Goal: Task Accomplishment & Management: Manage account settings

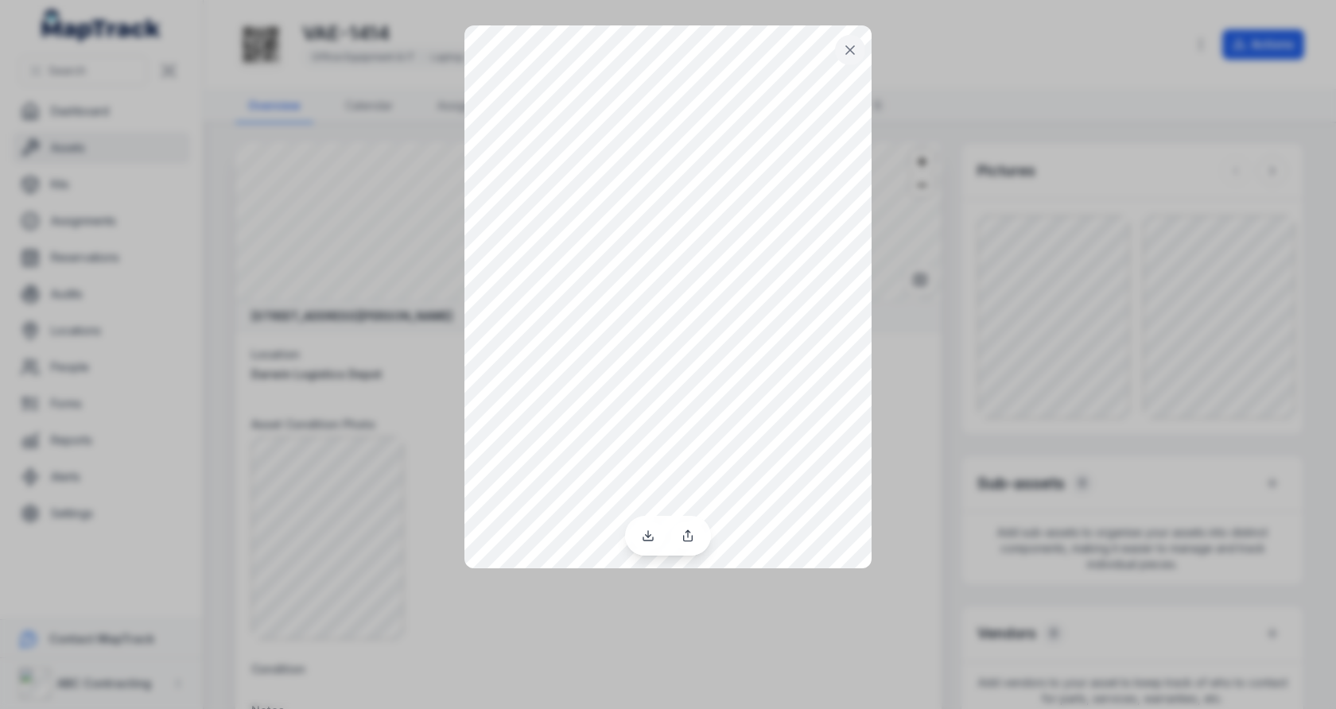
click at [952, 313] on div at bounding box center [668, 354] width 1336 height 709
click at [850, 56] on icon at bounding box center [850, 50] width 16 height 16
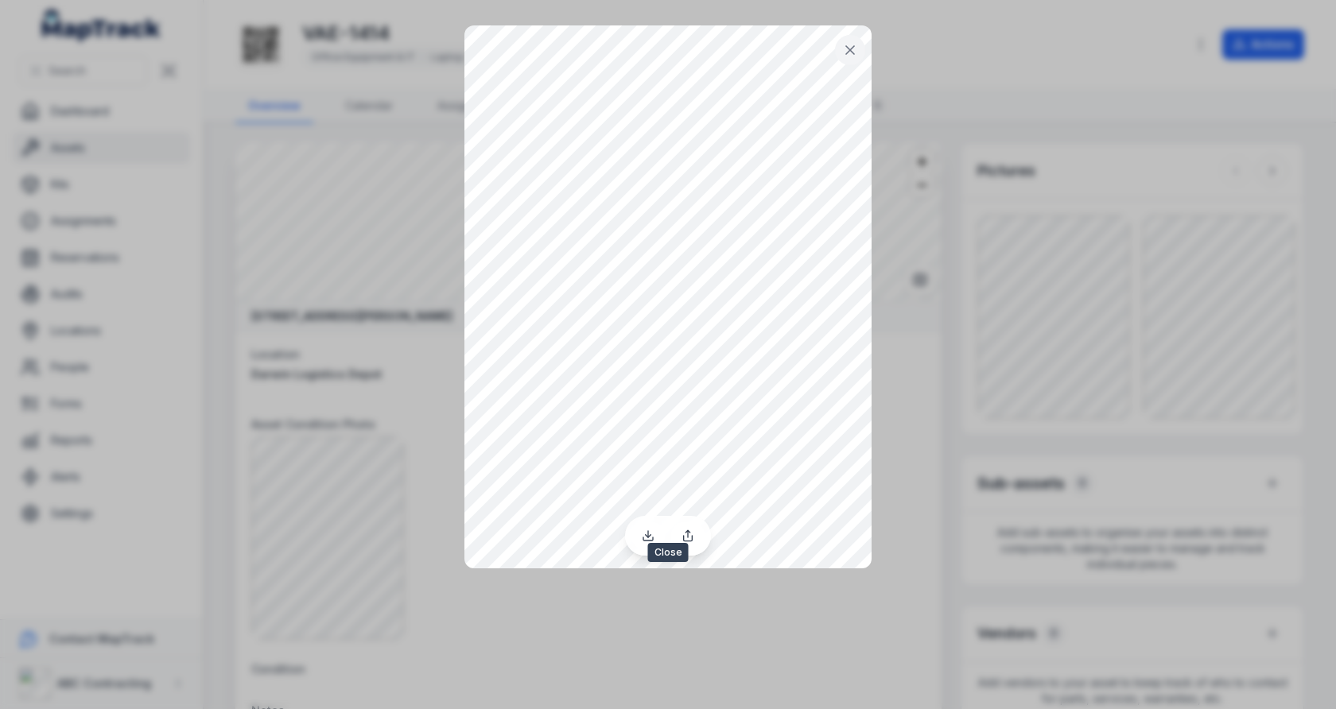
click at [857, 51] on icon at bounding box center [850, 50] width 16 height 16
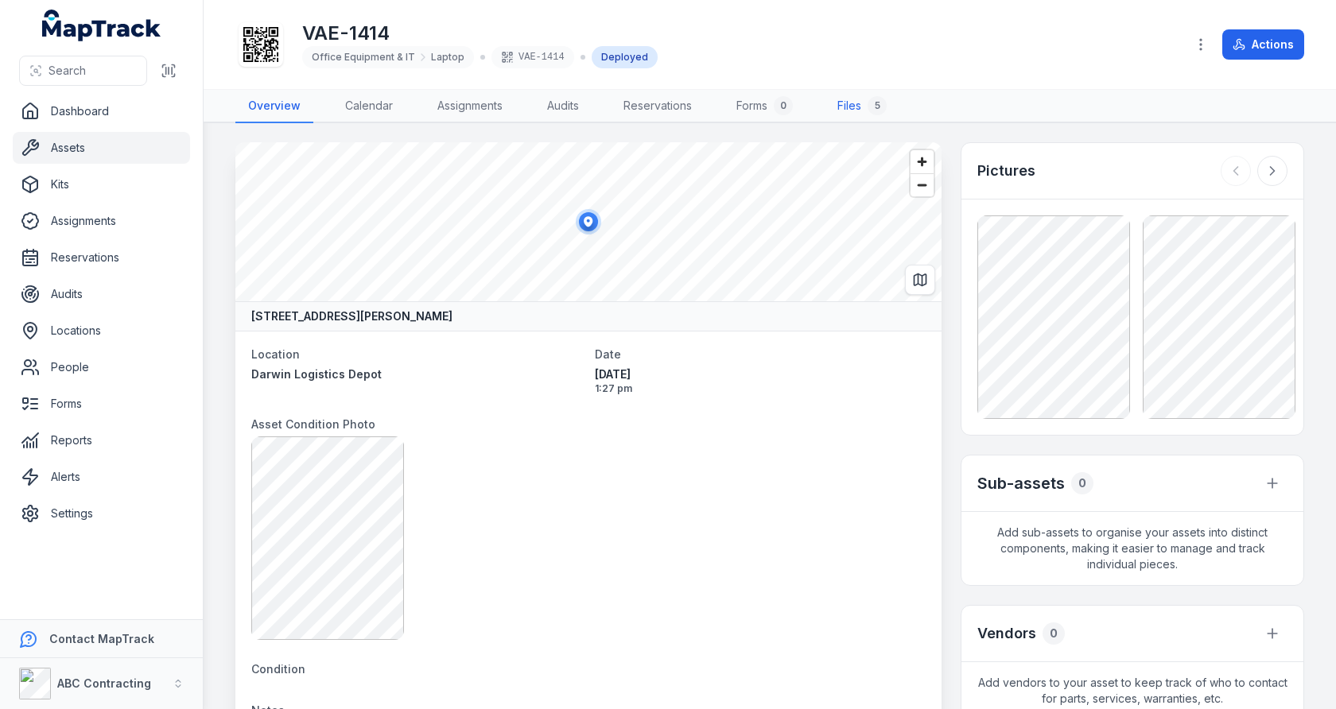
click at [855, 105] on link "Files 5" at bounding box center [862, 106] width 75 height 33
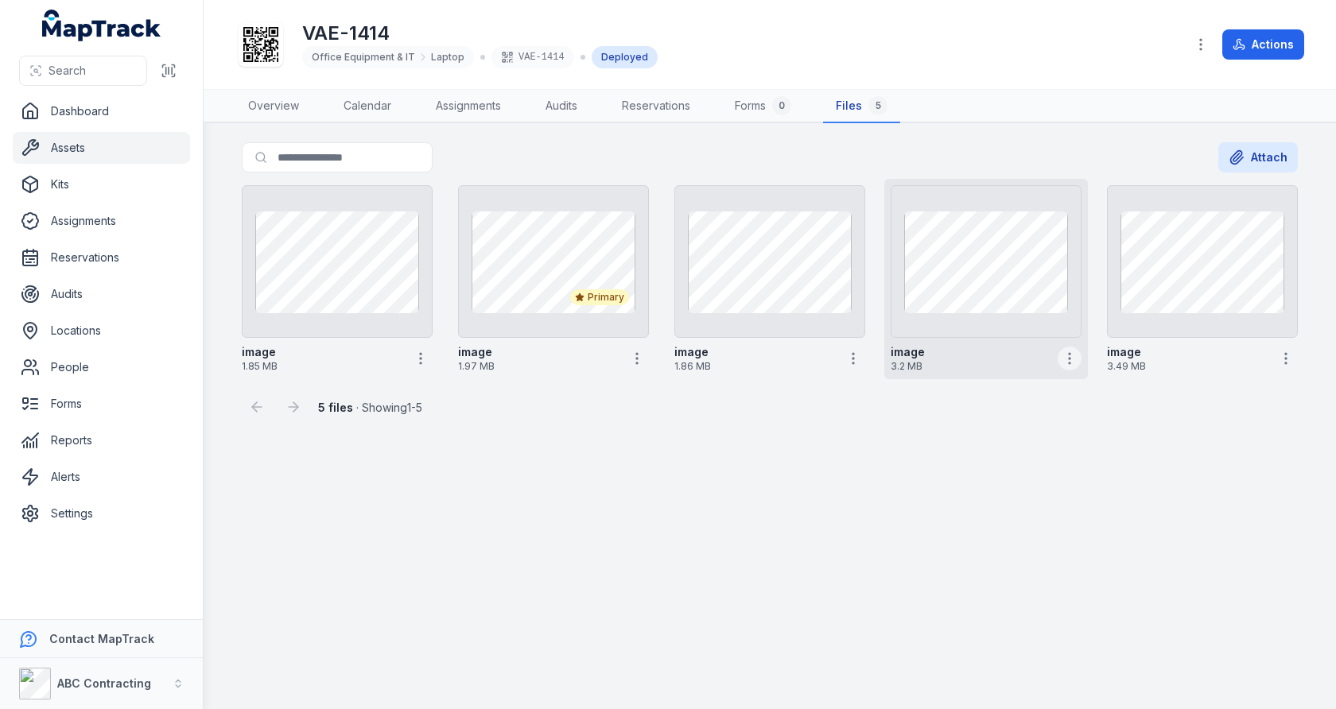
click at [1071, 359] on icon "button" at bounding box center [1070, 359] width 16 height 16
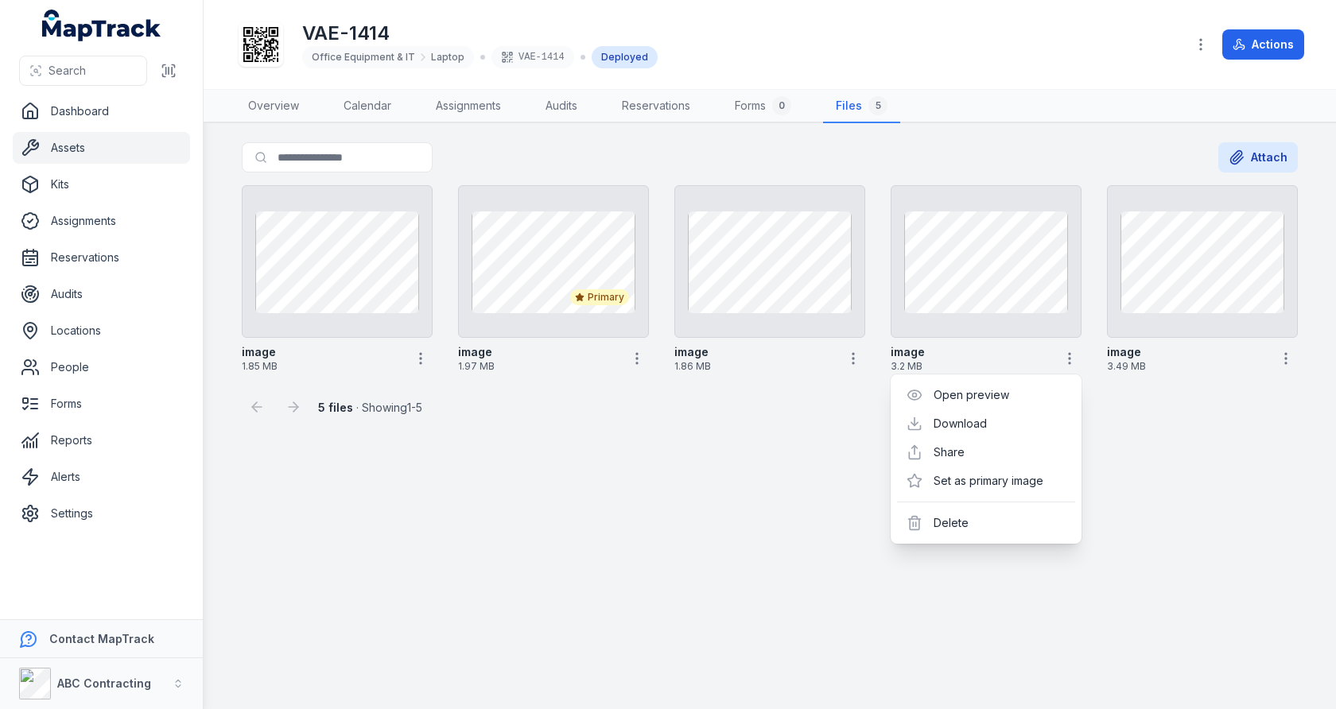
click at [752, 440] on main "Search for files Attach image 1.85 MB Primary image 1.97 MB image 1.86 MB image…" at bounding box center [770, 416] width 1132 height 586
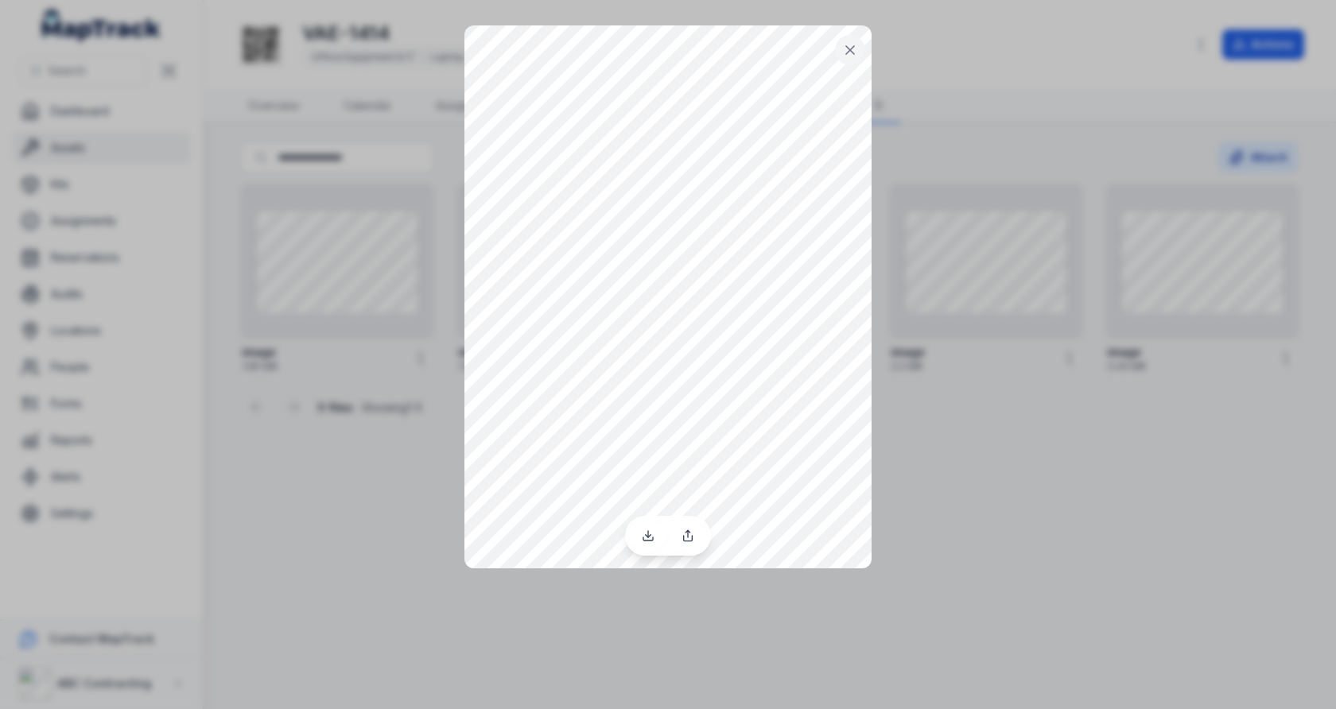
click at [840, 48] on button at bounding box center [850, 50] width 30 height 30
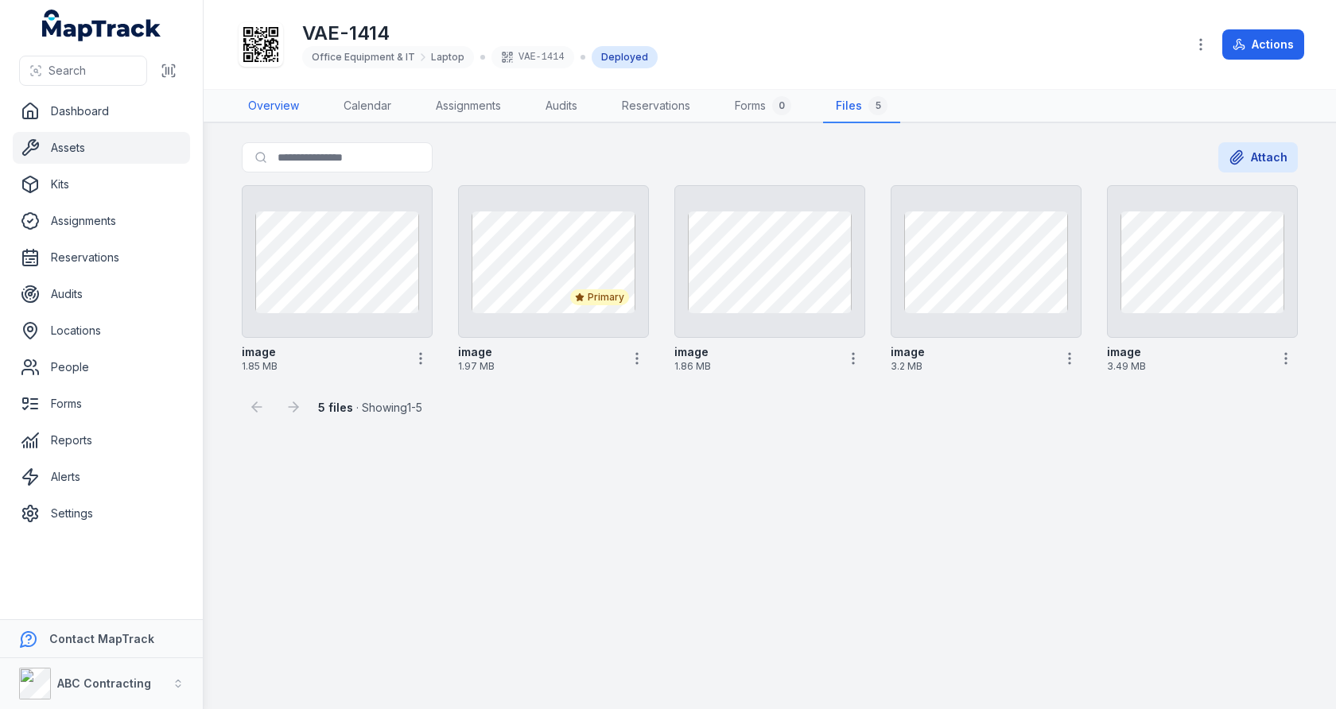
click at [270, 109] on link "Overview" at bounding box center [273, 106] width 76 height 33
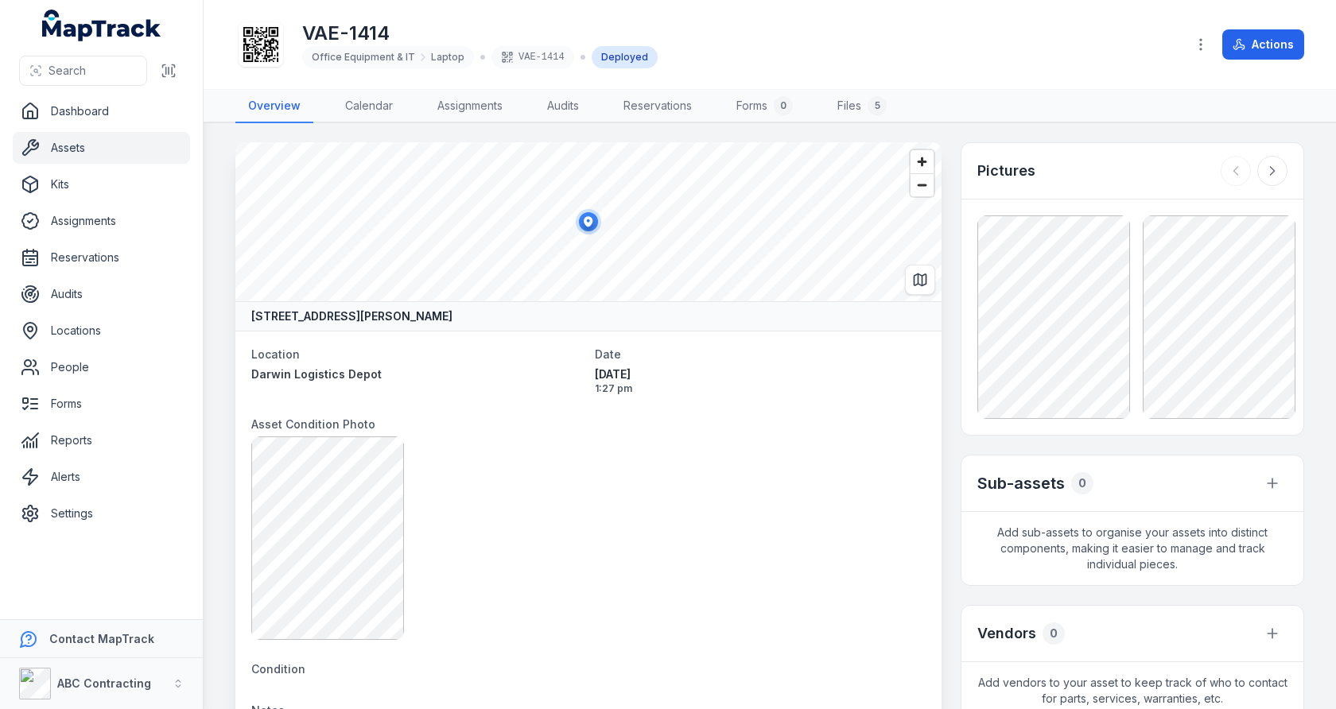
click at [63, 512] on link "Settings" at bounding box center [101, 514] width 177 height 32
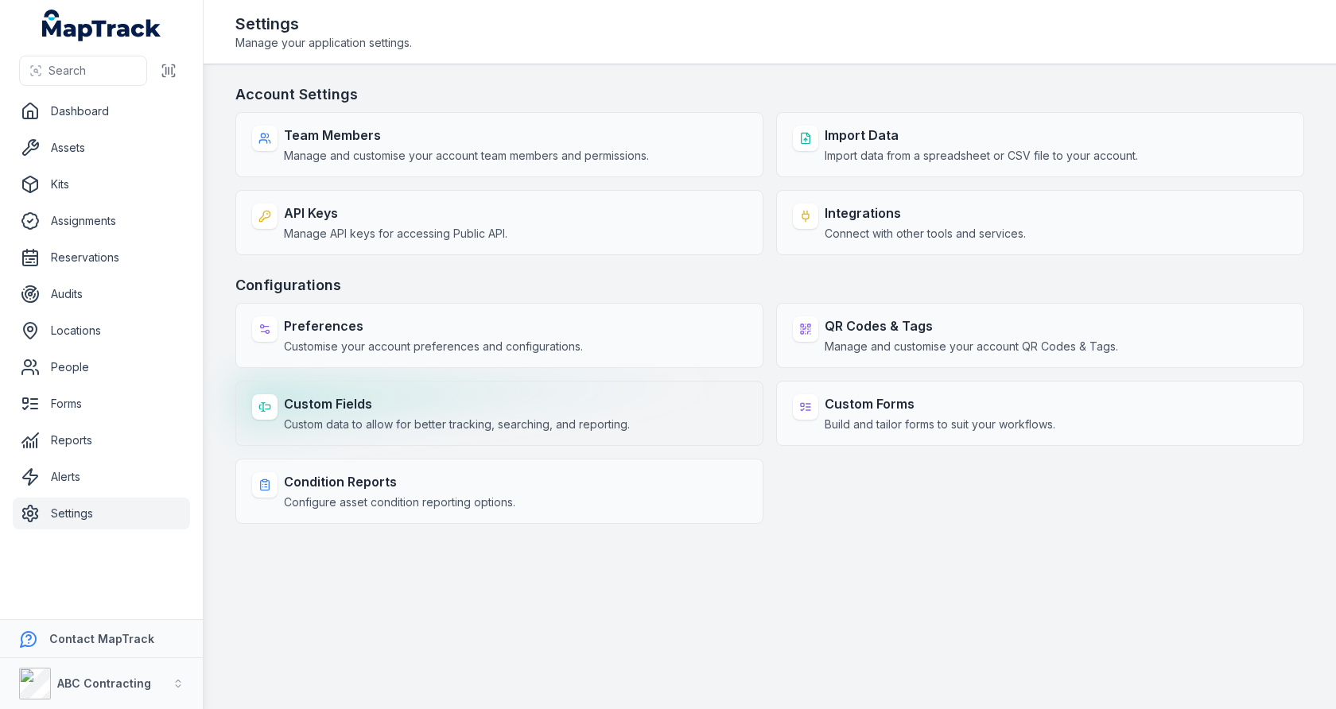
click at [355, 397] on strong "Custom Fields" at bounding box center [457, 403] width 346 height 19
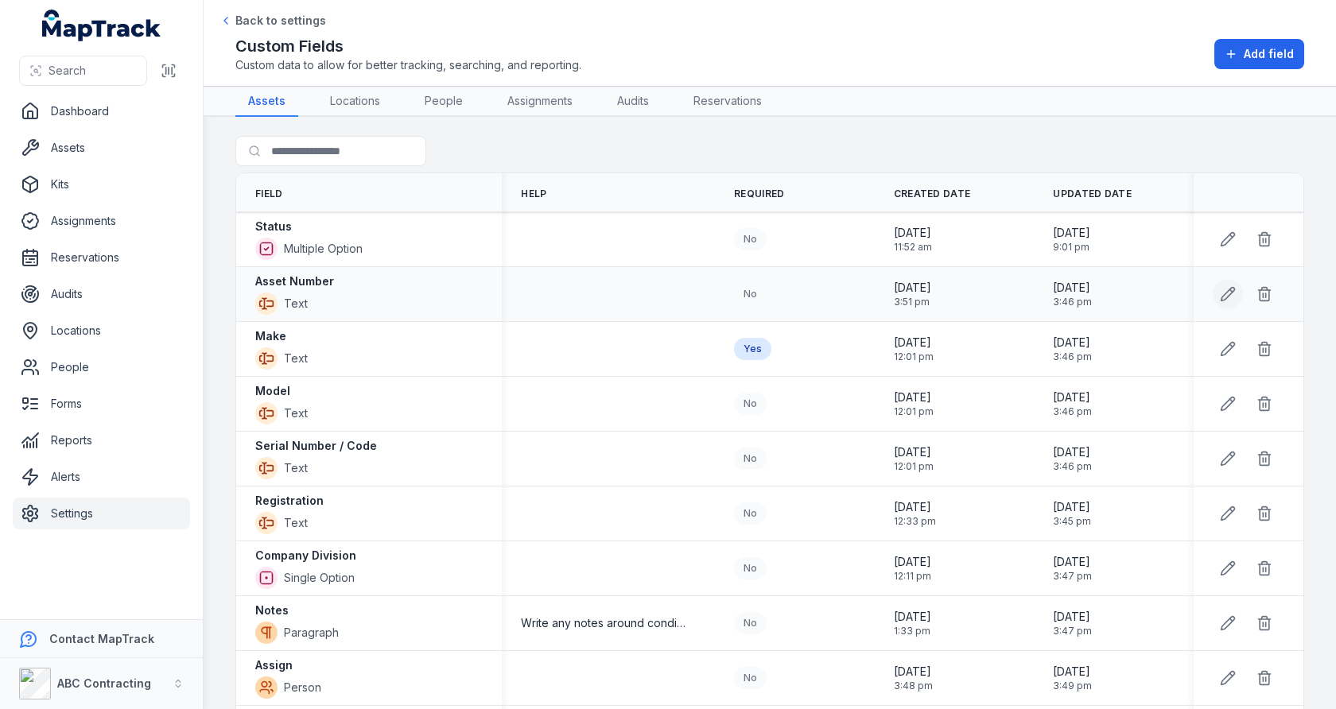
click at [1237, 296] on button at bounding box center [1228, 294] width 30 height 30
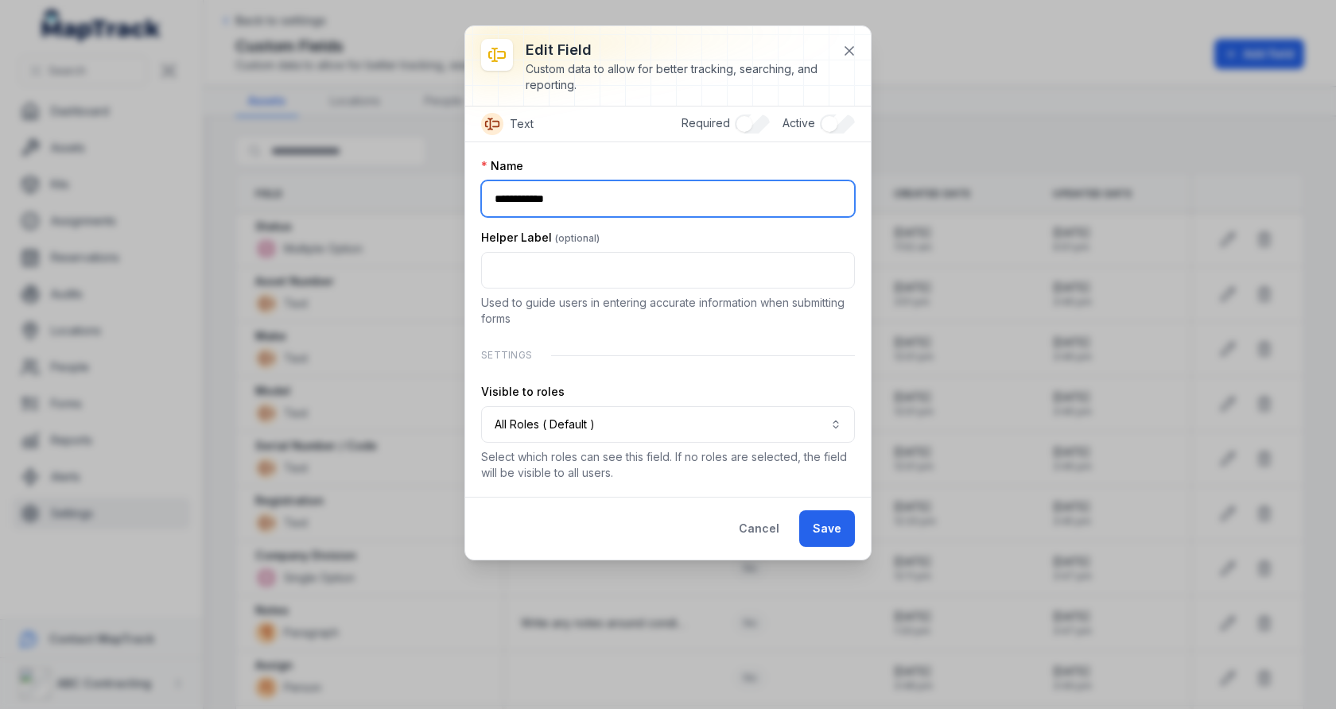
click at [798, 198] on input "**********" at bounding box center [668, 199] width 374 height 37
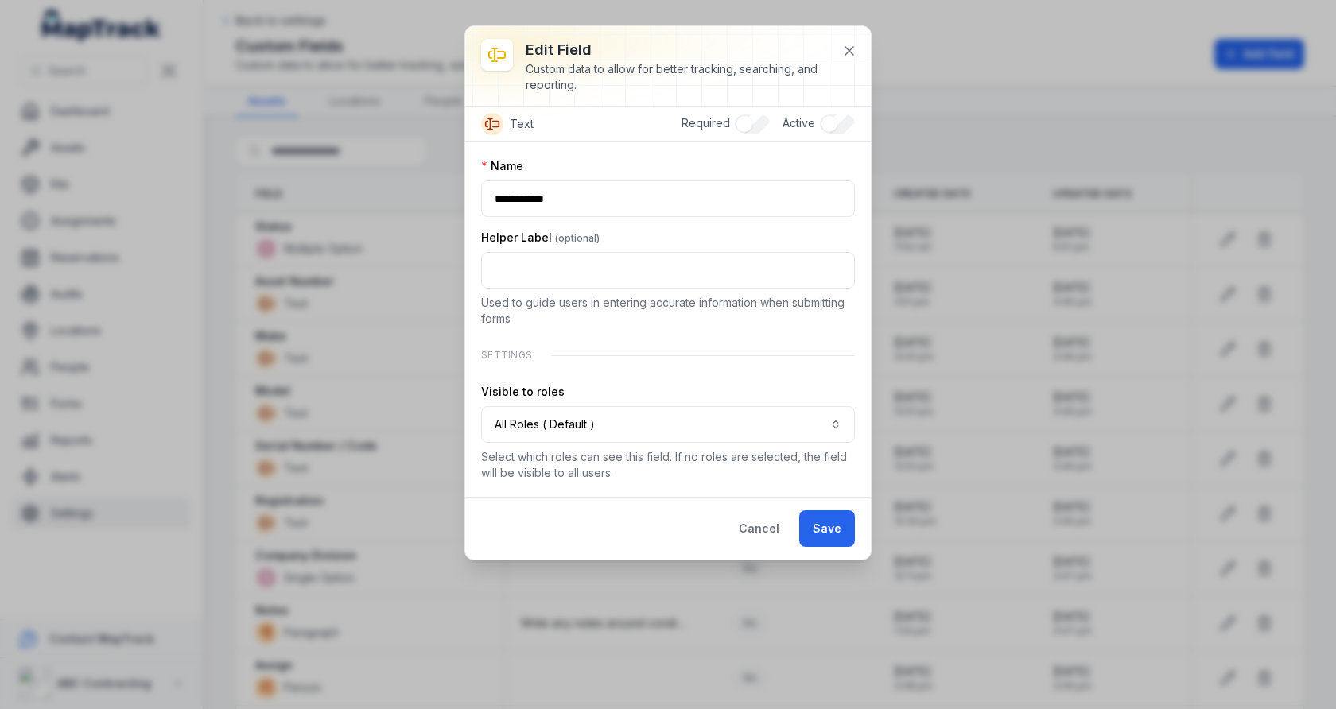
click at [649, 149] on div "**********" at bounding box center [668, 319] width 406 height 355
click at [847, 62] on button at bounding box center [849, 51] width 30 height 30
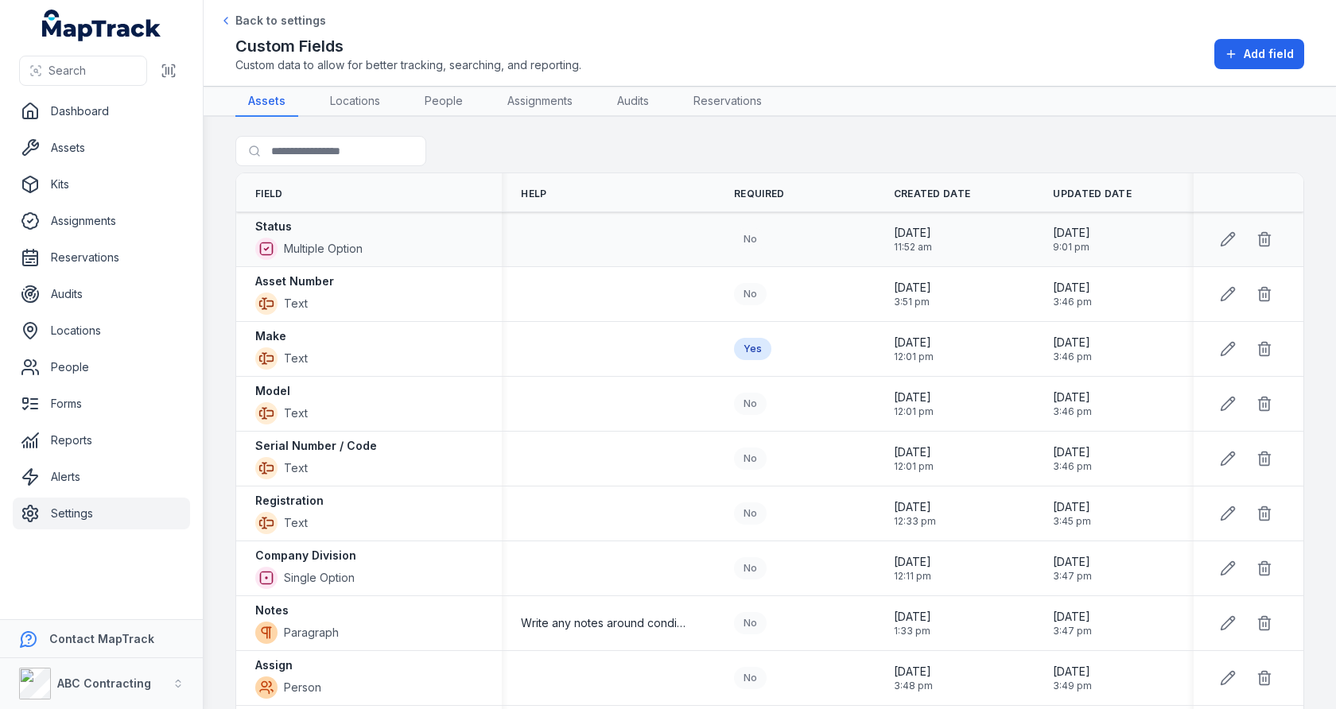
click at [1208, 235] on div at bounding box center [1249, 239] width 110 height 43
click at [1226, 235] on icon at bounding box center [1228, 240] width 14 height 14
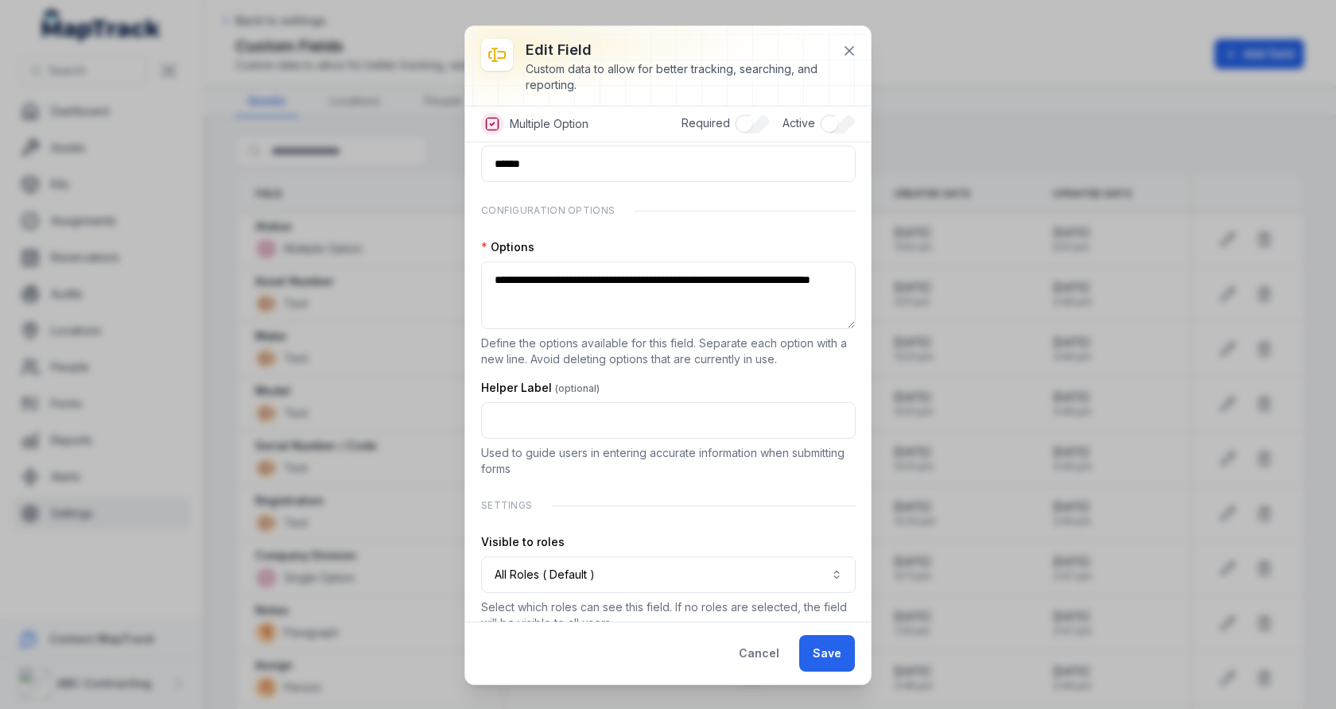
scroll to position [56, 0]
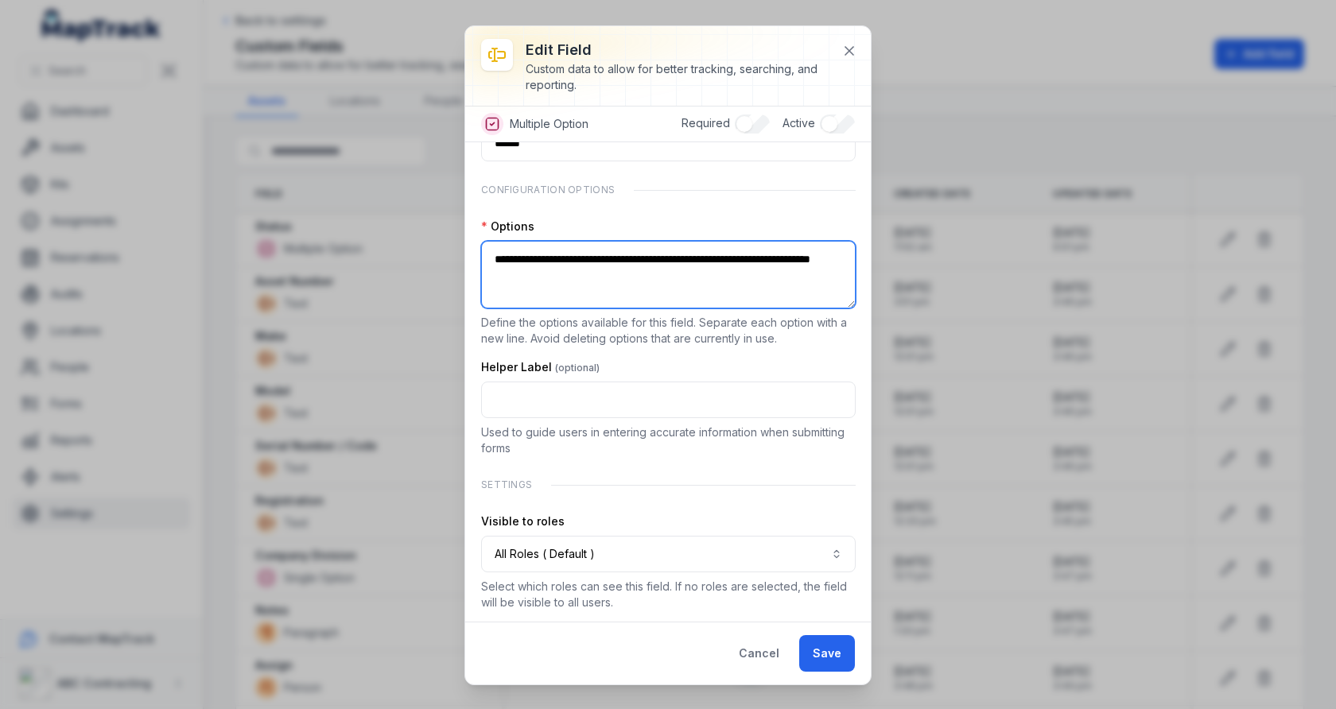
click at [682, 282] on textarea "**********" at bounding box center [668, 275] width 375 height 68
click at [733, 212] on div "**********" at bounding box center [668, 357] width 374 height 508
click at [855, 44] on icon at bounding box center [849, 51] width 16 height 16
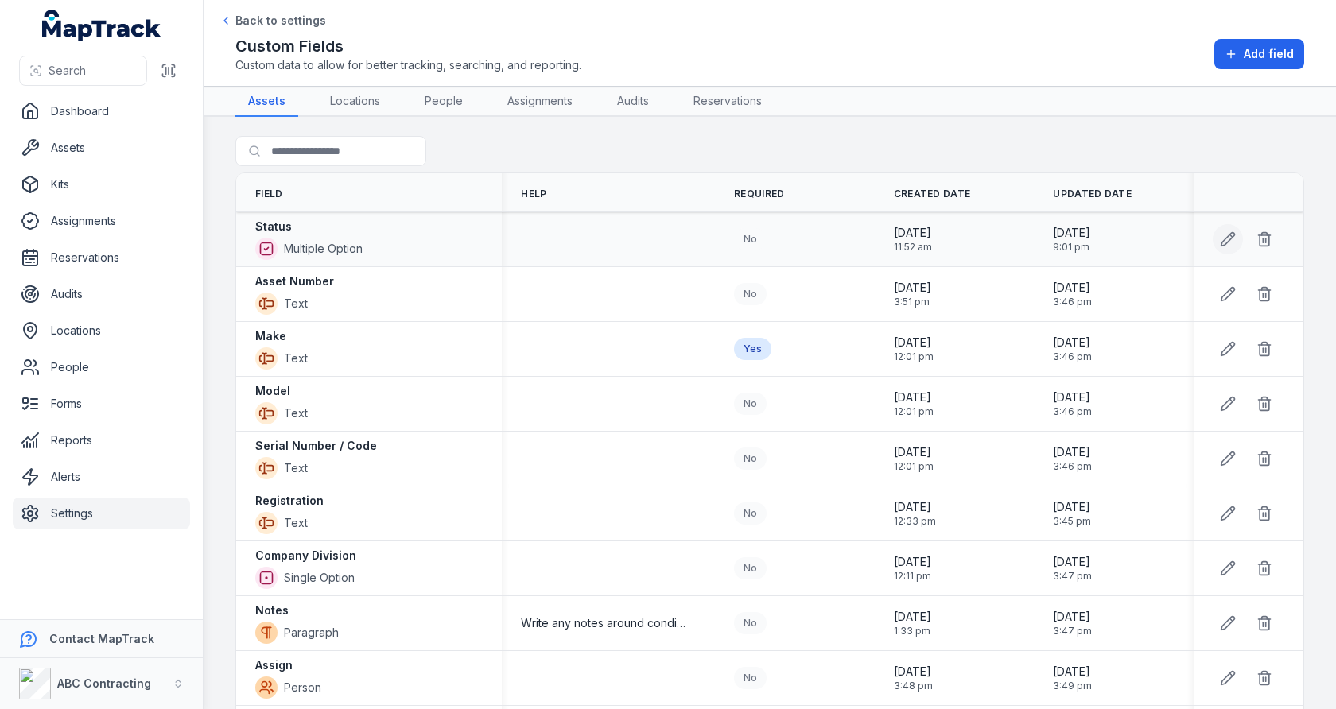
click at [1240, 243] on button at bounding box center [1228, 239] width 30 height 30
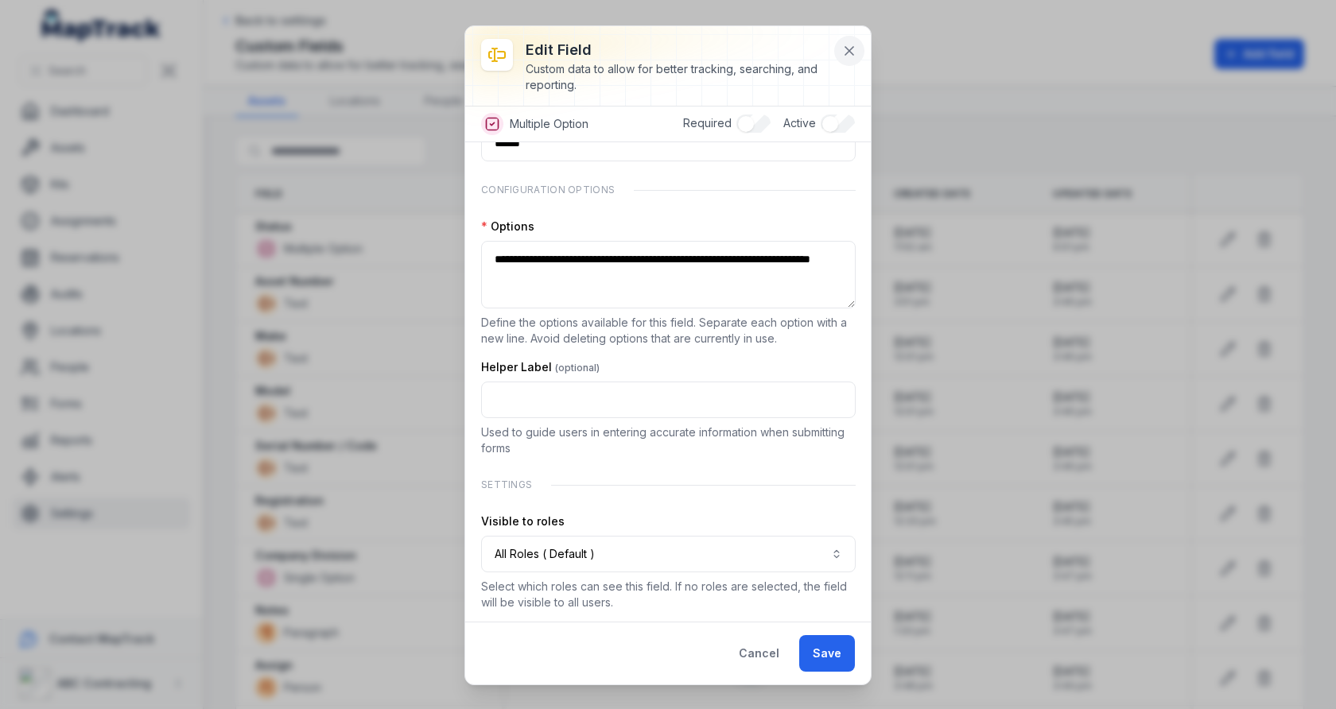
scroll to position [0, 0]
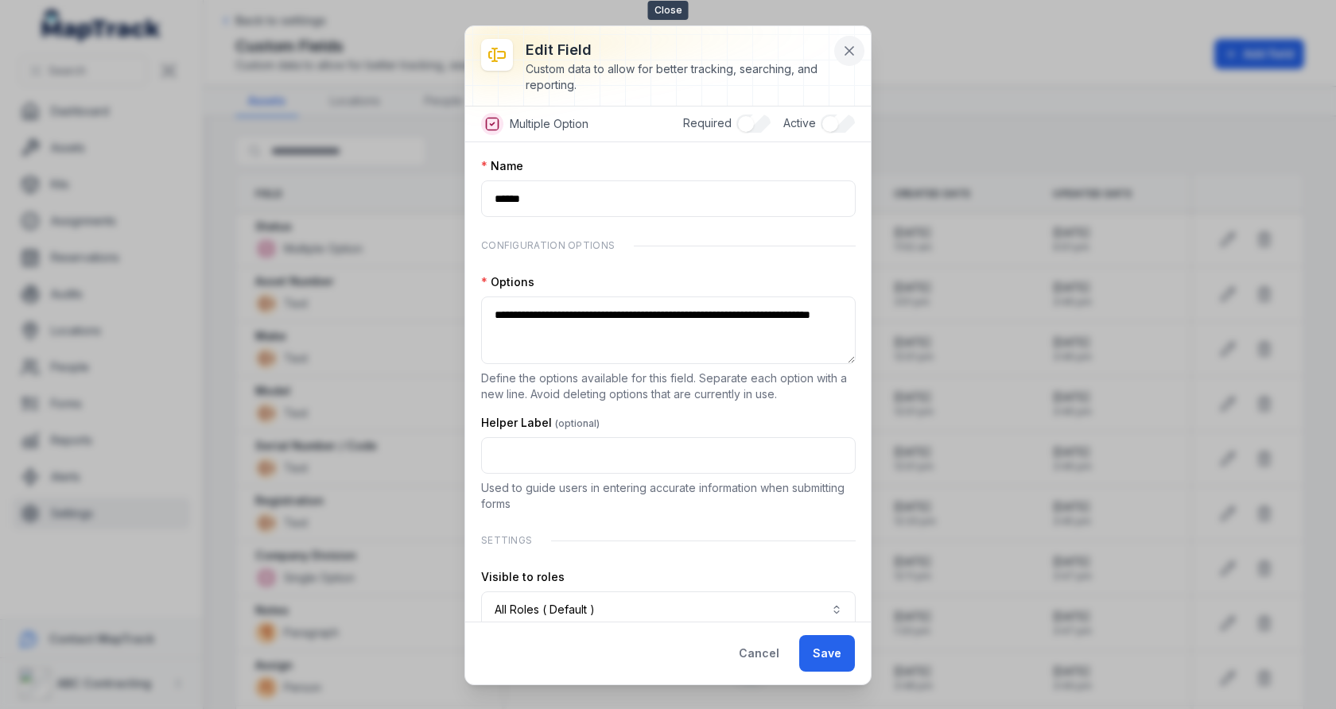
click at [851, 53] on icon at bounding box center [849, 51] width 16 height 16
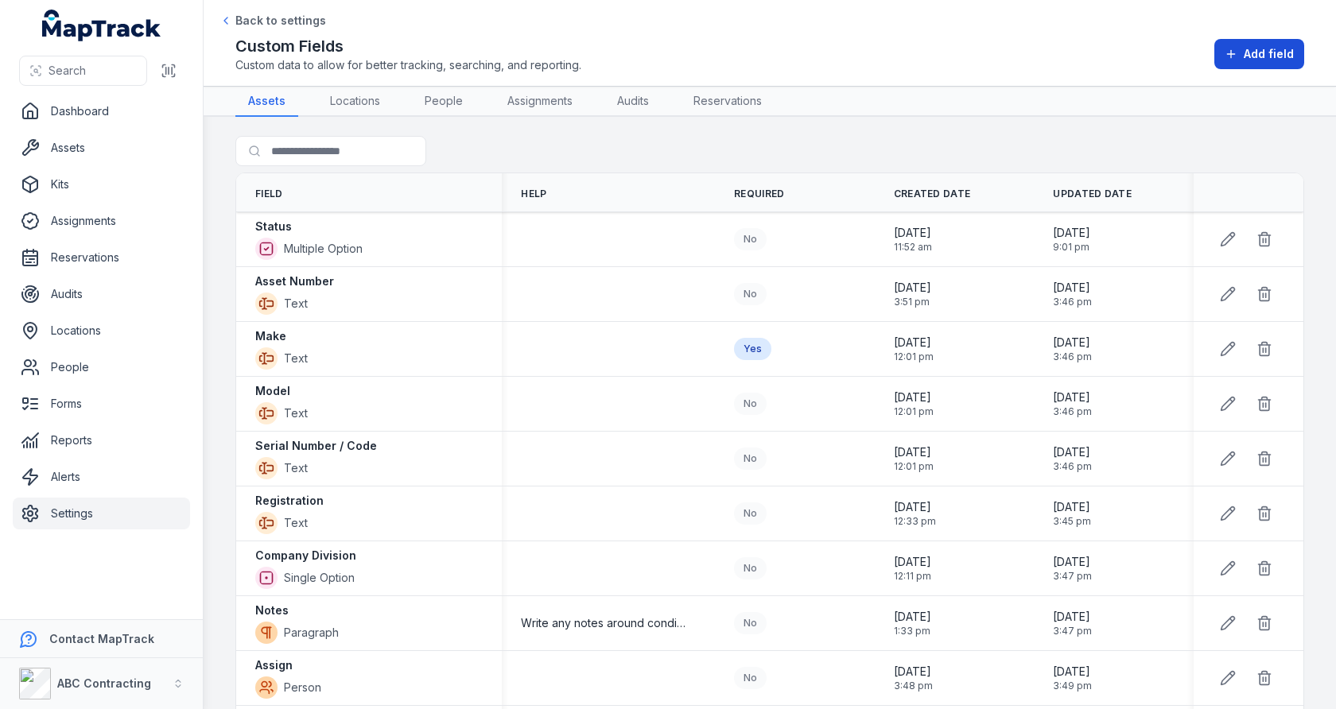
click at [1241, 52] on button "Add field" at bounding box center [1259, 54] width 90 height 30
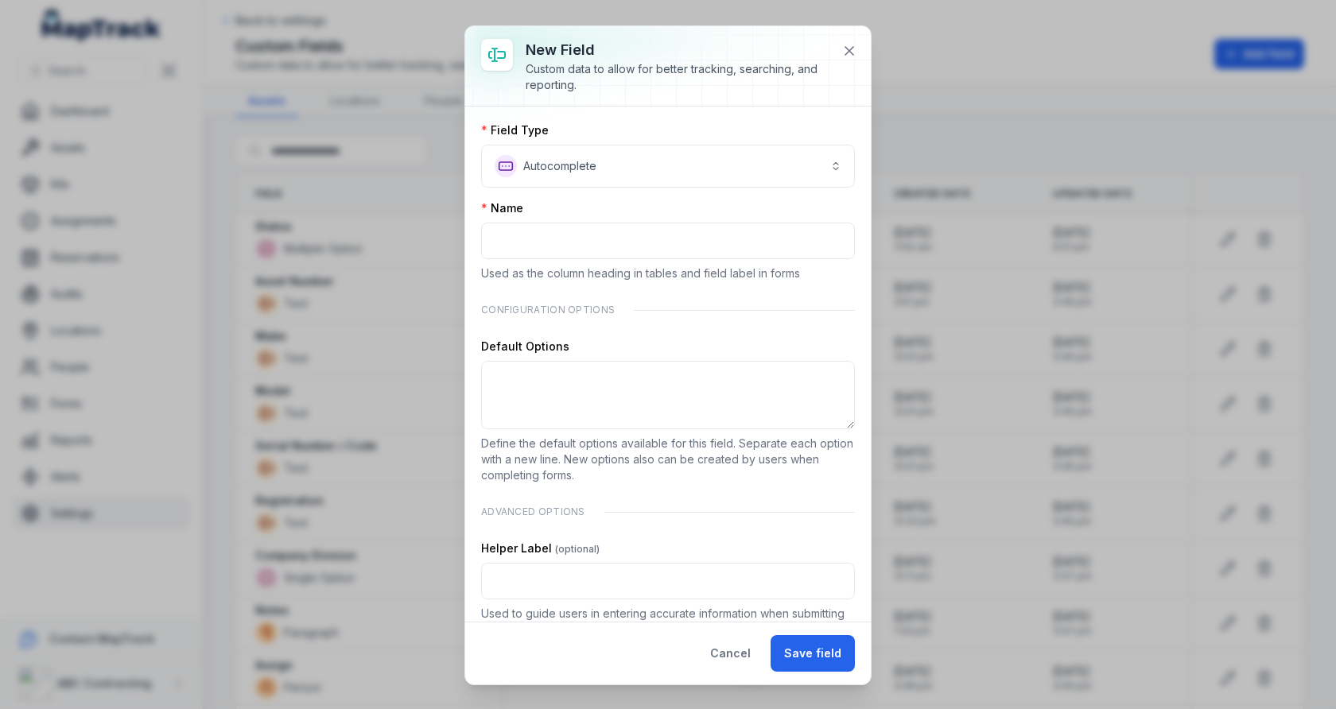
click at [657, 197] on div "**********" at bounding box center [668, 496] width 374 height 748
click at [581, 402] on textarea ":r4f:-form-item-label" at bounding box center [668, 395] width 374 height 68
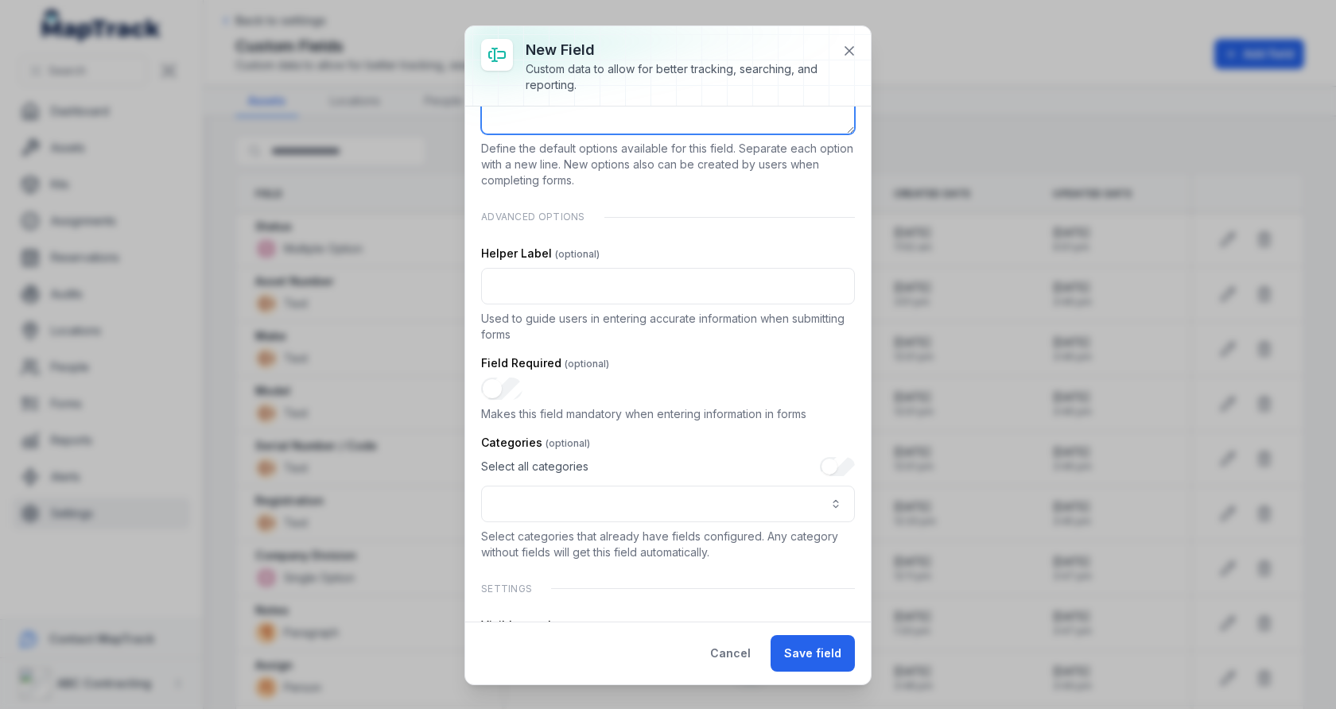
scroll to position [398, 0]
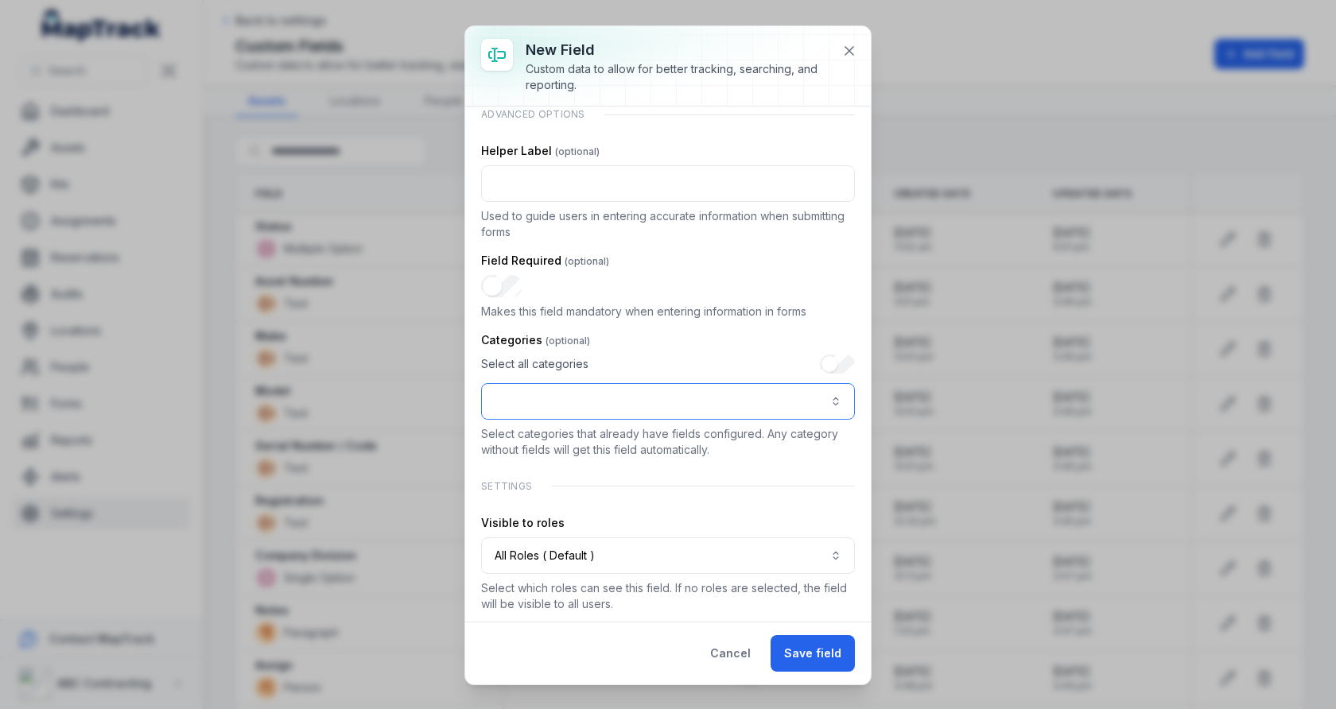
click at [666, 397] on button ":r4m:-form-item-label" at bounding box center [668, 401] width 374 height 37
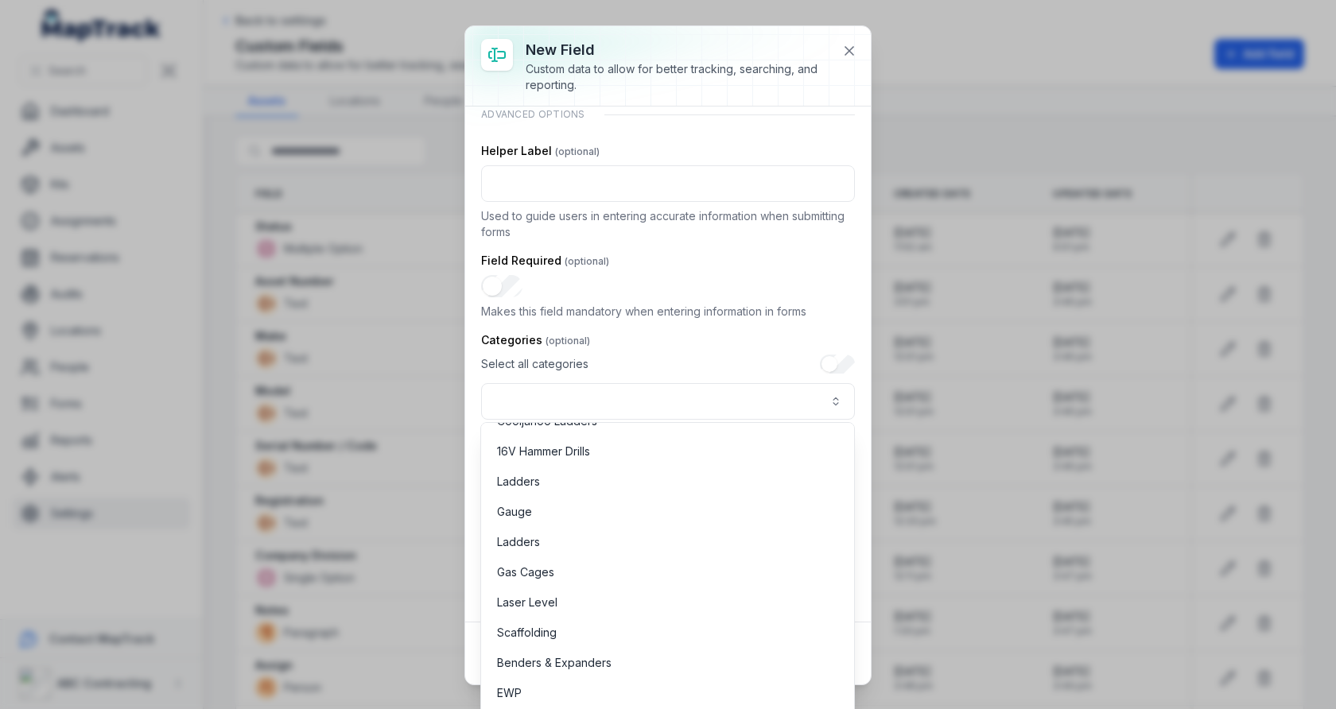
scroll to position [844, 0]
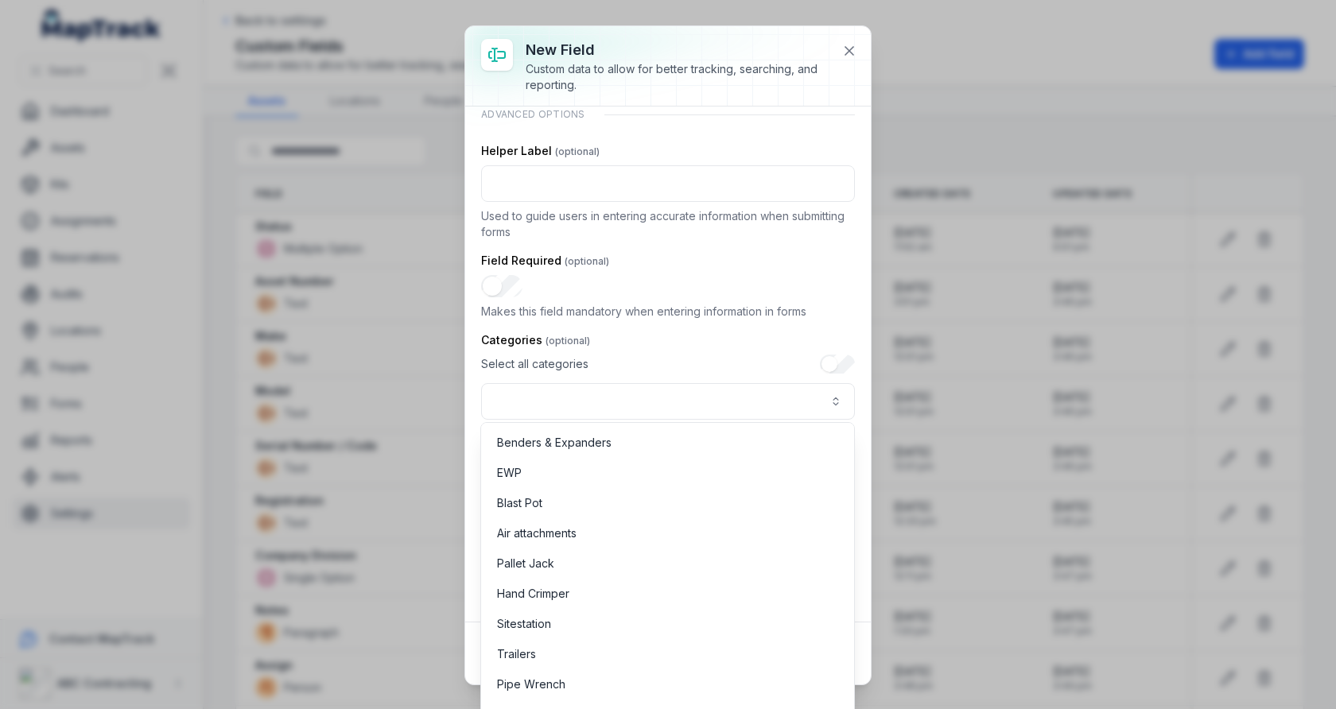
click at [709, 312] on div "**********" at bounding box center [668, 168] width 374 height 887
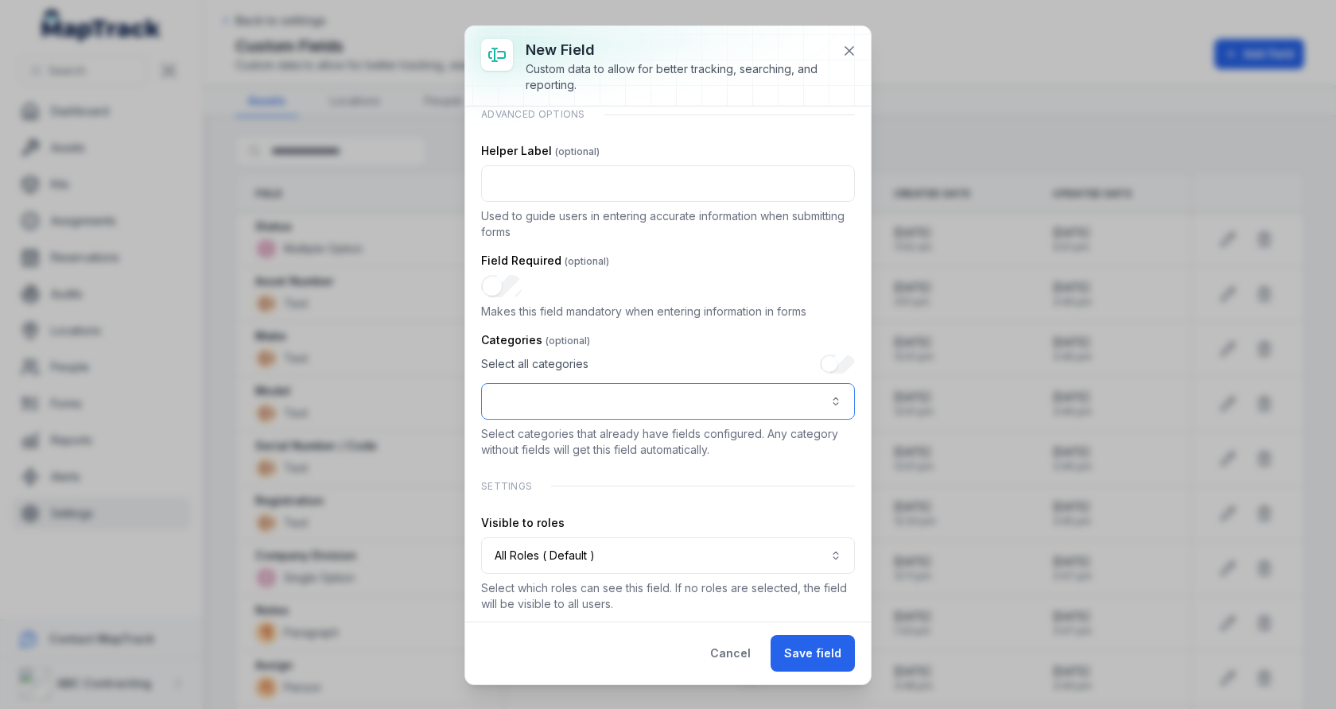
click at [673, 403] on button ":r4m:-form-item-label" at bounding box center [668, 401] width 374 height 37
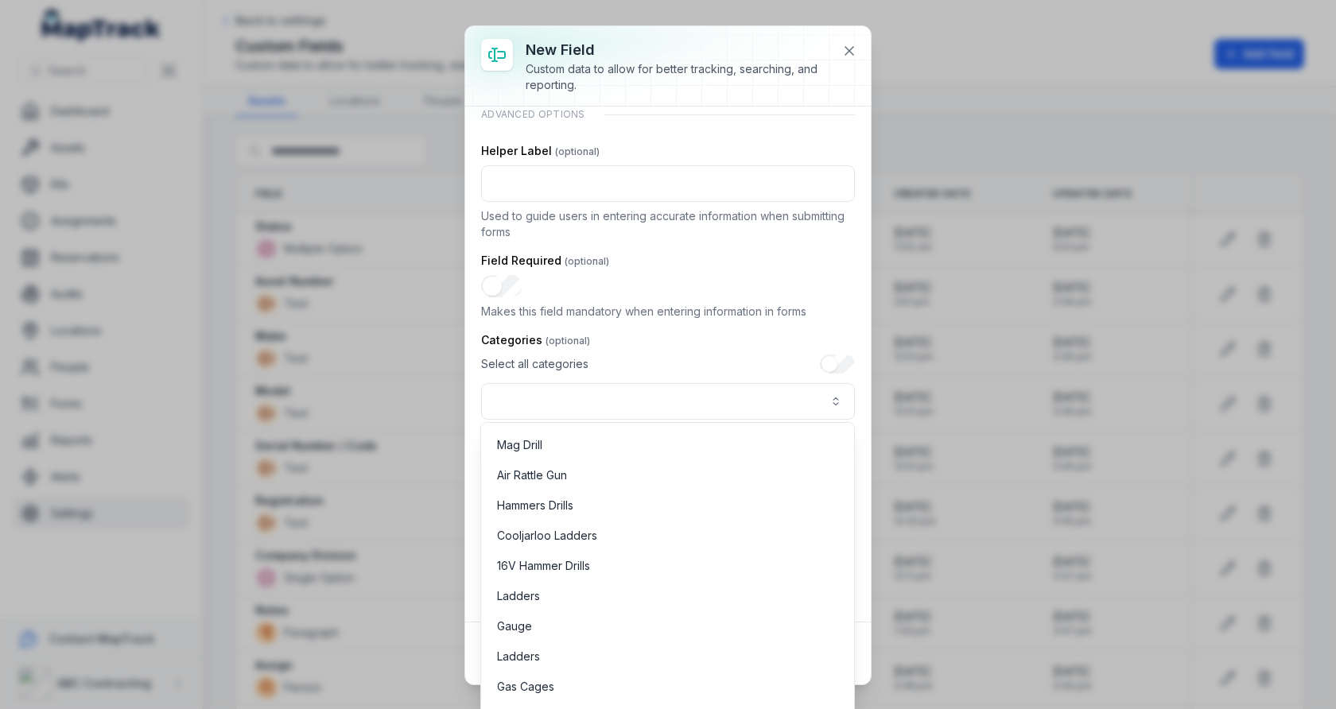
scroll to position [0, 0]
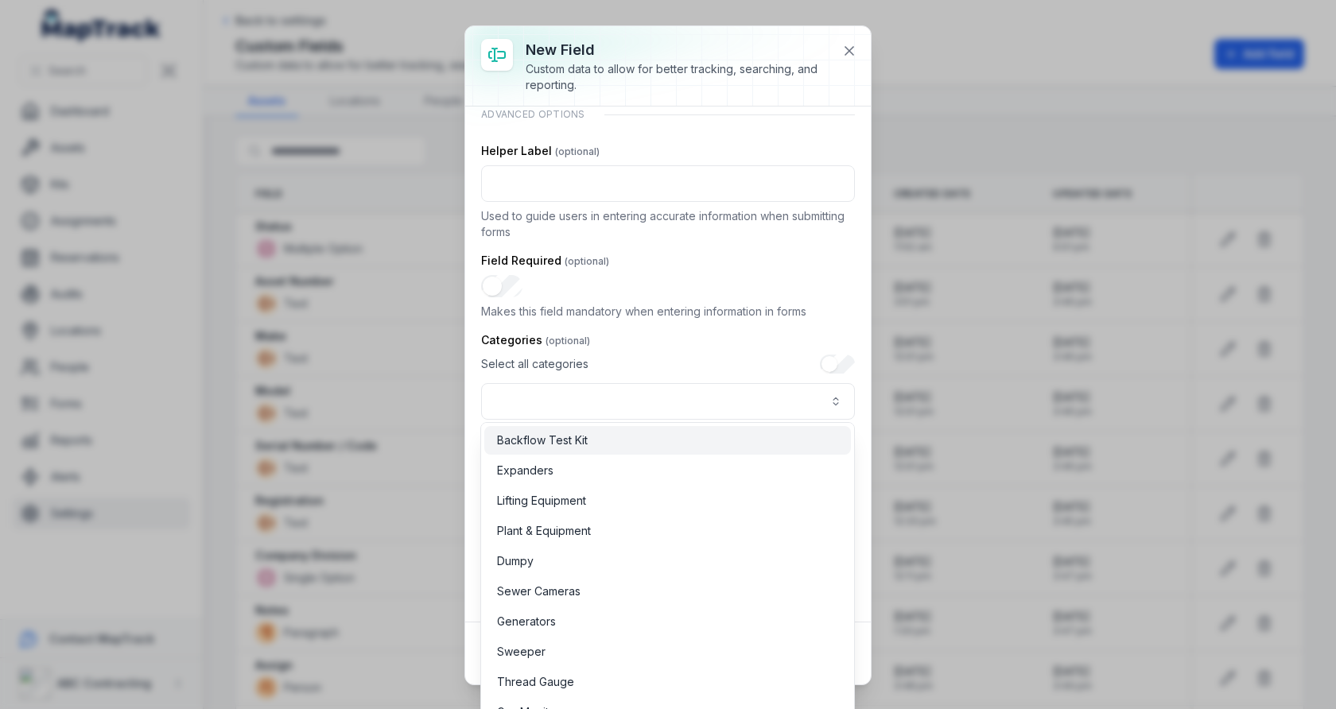
click at [666, 437] on div "Backflow Test Kit" at bounding box center [667, 441] width 341 height 16
click at [666, 517] on div "Plant & Equipment" at bounding box center [667, 531] width 367 height 29
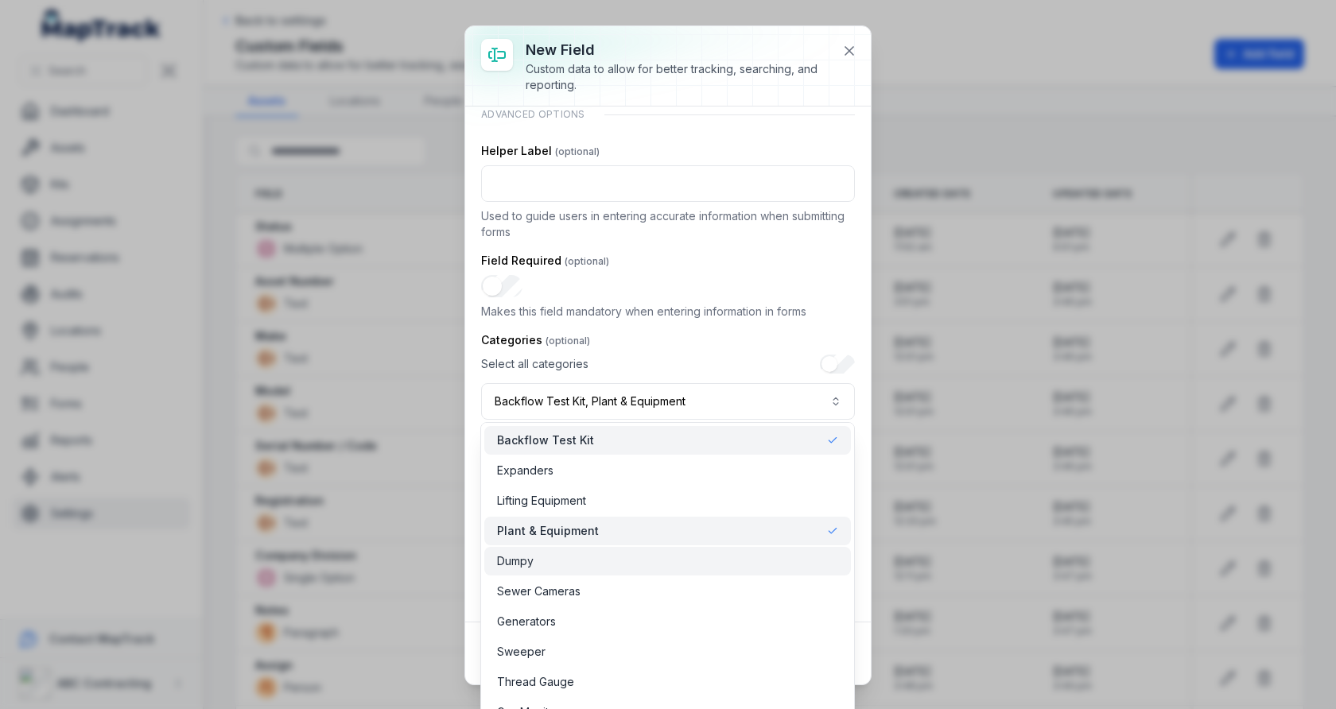
click at [673, 561] on div "Dumpy" at bounding box center [667, 561] width 341 height 16
click at [683, 530] on div "Plant & Equipment" at bounding box center [667, 531] width 341 height 16
click at [683, 565] on div "Dumpy" at bounding box center [667, 561] width 341 height 16
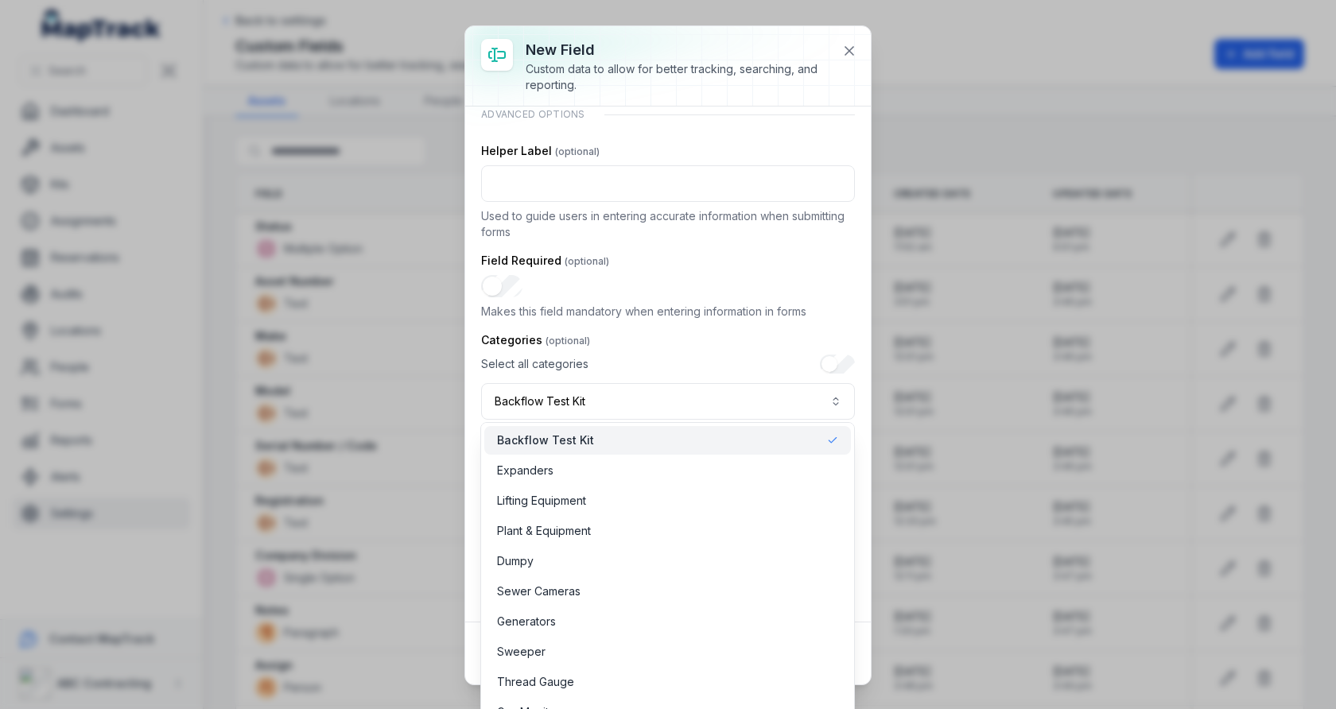
click at [711, 443] on div "Backflow Test Kit" at bounding box center [667, 441] width 341 height 16
click at [700, 332] on div "Categories Select all categories Select categories that already have fields con…" at bounding box center [668, 395] width 374 height 126
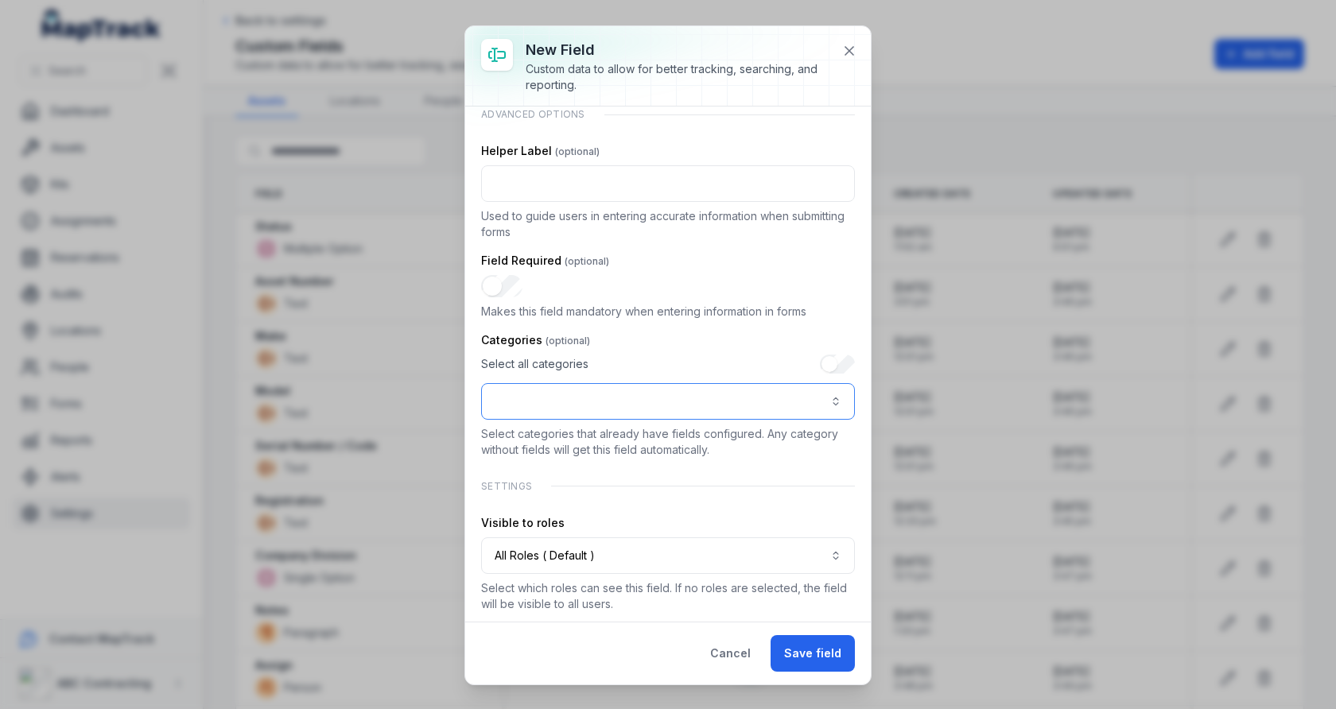
click at [685, 395] on button ":r4m:-form-item-label" at bounding box center [668, 401] width 374 height 37
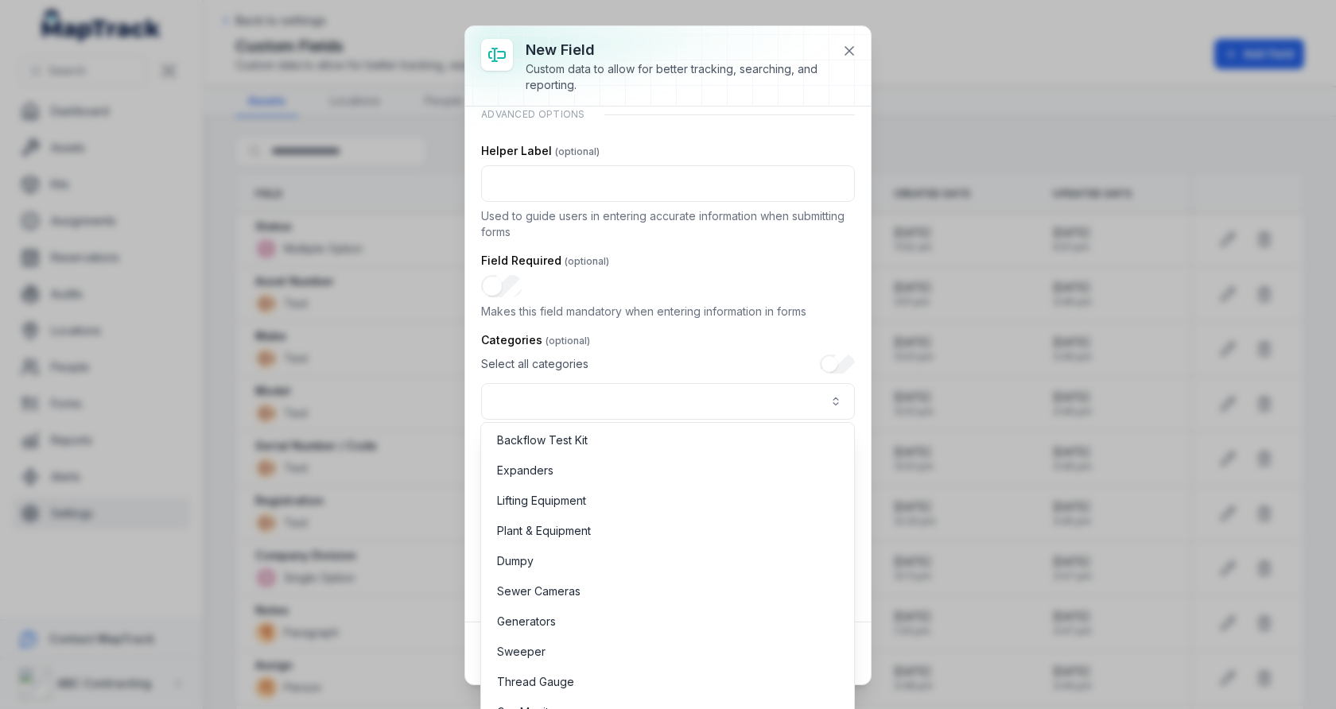
click at [716, 348] on div "Categories Select all categories Select categories that already have fields con…" at bounding box center [668, 395] width 374 height 126
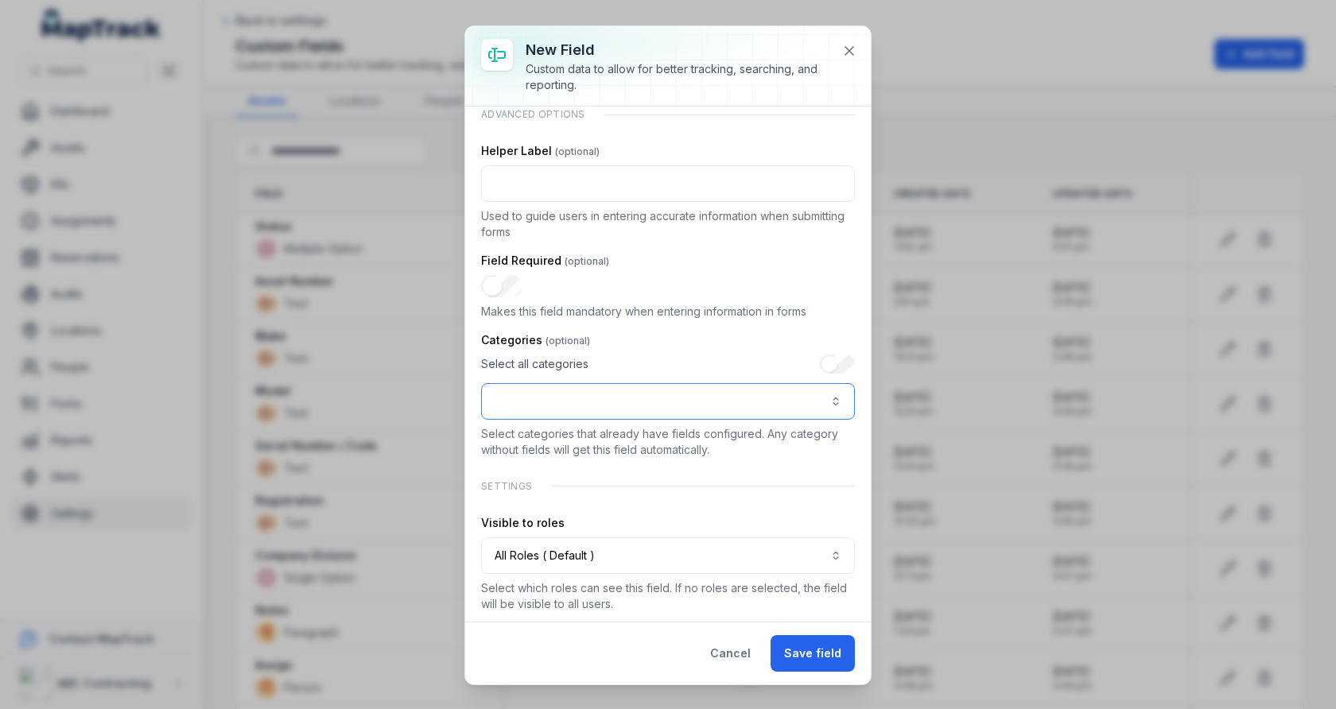
drag, startPoint x: 790, startPoint y: 393, endPoint x: 785, endPoint y: 404, distance: 12.4
click at [790, 393] on button ":r4m:-form-item-label" at bounding box center [668, 401] width 374 height 37
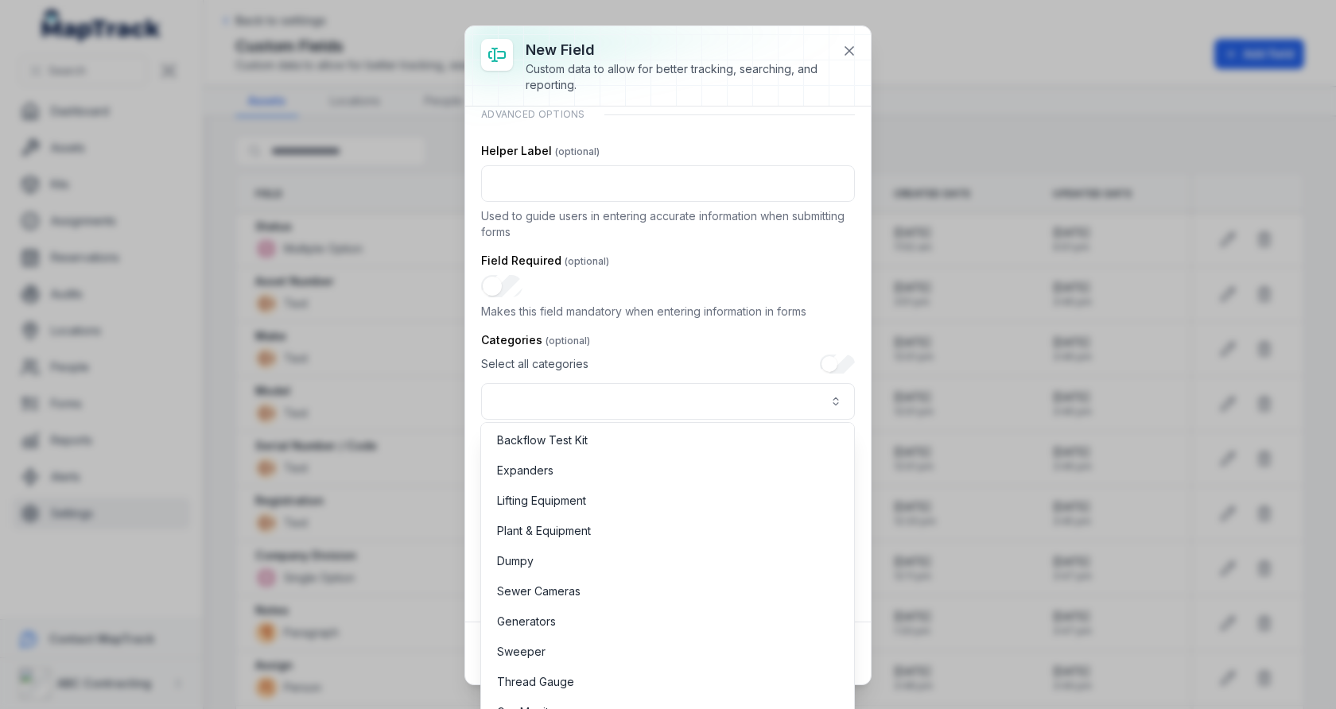
click at [742, 356] on div "Select all categories" at bounding box center [668, 387] width 374 height 65
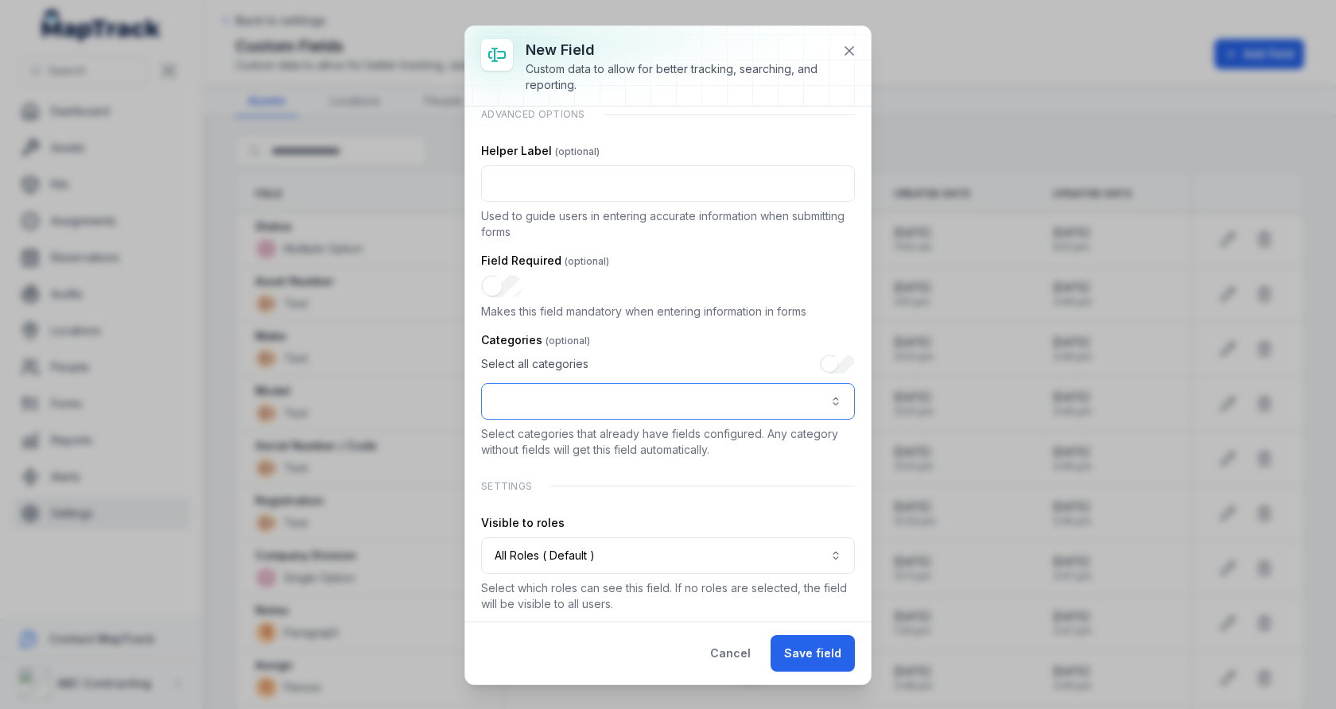
click at [755, 403] on button ":r4m:-form-item-label" at bounding box center [668, 401] width 374 height 37
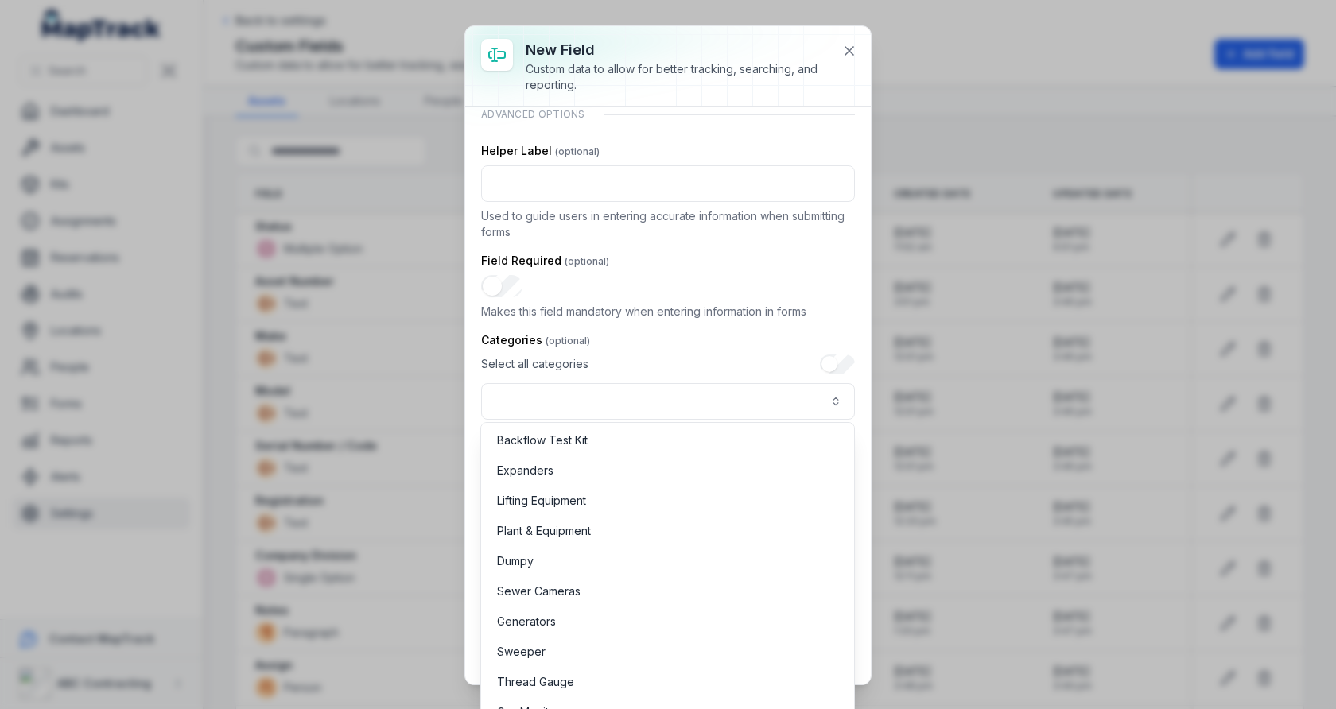
click at [733, 272] on div "**********" at bounding box center [668, 168] width 374 height 887
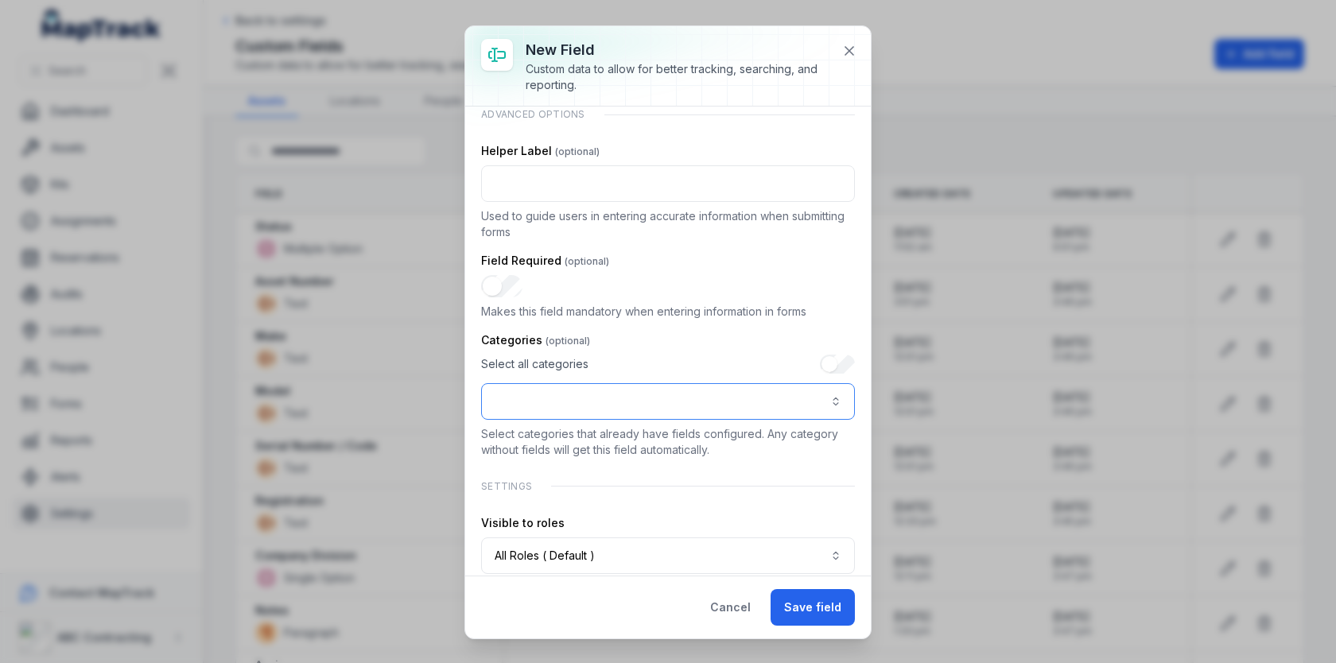
click at [612, 399] on button ":r4m:-form-item-label" at bounding box center [668, 401] width 374 height 37
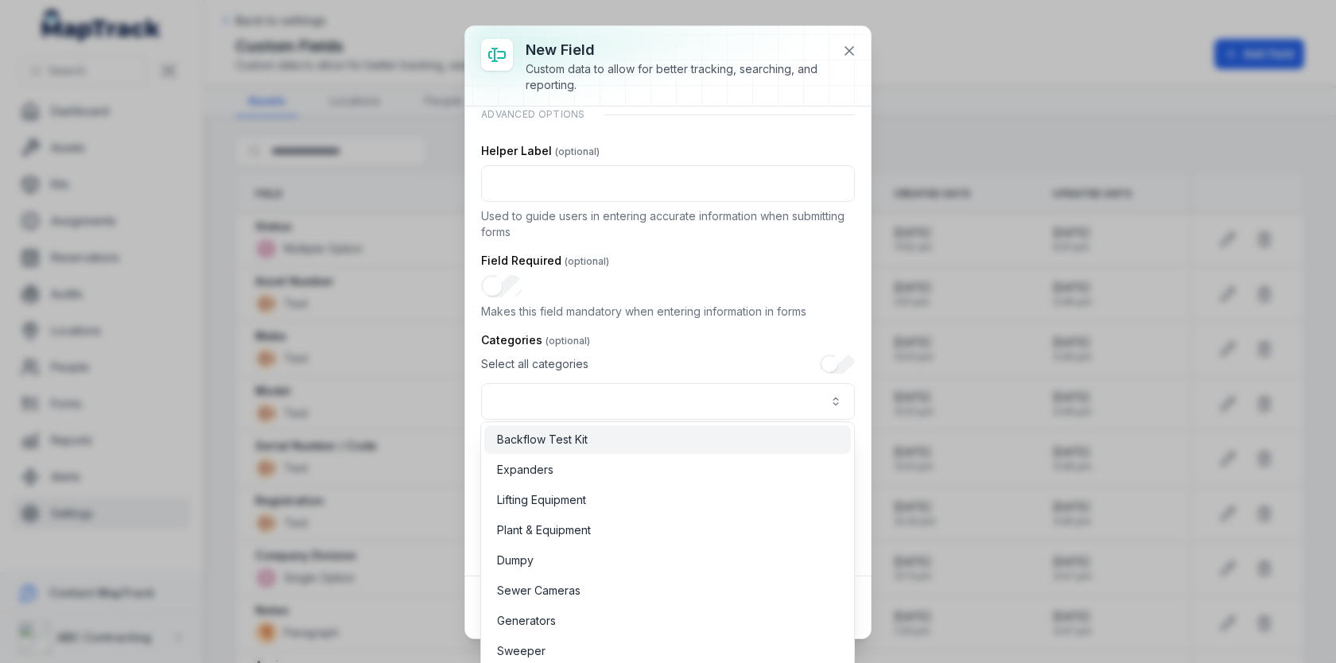
click at [640, 445] on div "Backflow Test Kit" at bounding box center [667, 440] width 341 height 16
click at [640, 492] on div "Lifting Equipment" at bounding box center [667, 500] width 341 height 16
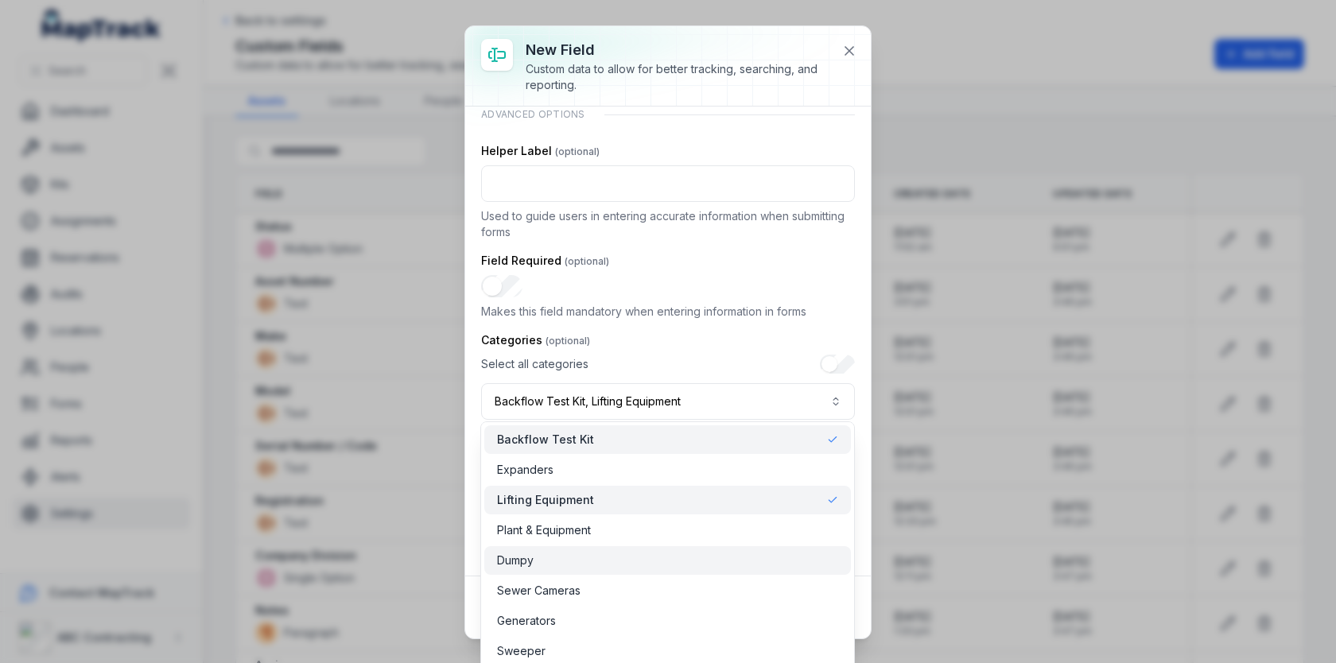
click at [640, 565] on div "Dumpy" at bounding box center [667, 561] width 341 height 16
click at [662, 534] on div "Plant & Equipment" at bounding box center [667, 530] width 341 height 16
click at [826, 356] on div "**********" at bounding box center [668, 387] width 374 height 65
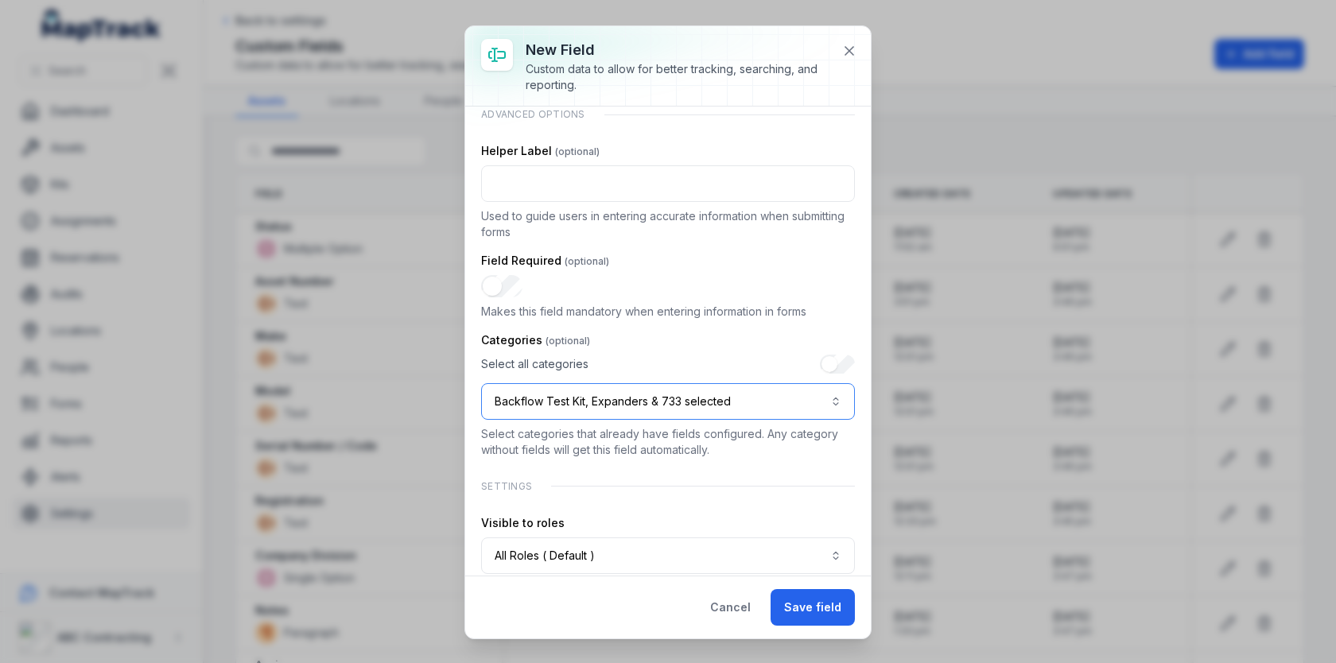
click at [765, 390] on button "Backflow Test Kit, Expanders & 733 selected" at bounding box center [668, 401] width 374 height 37
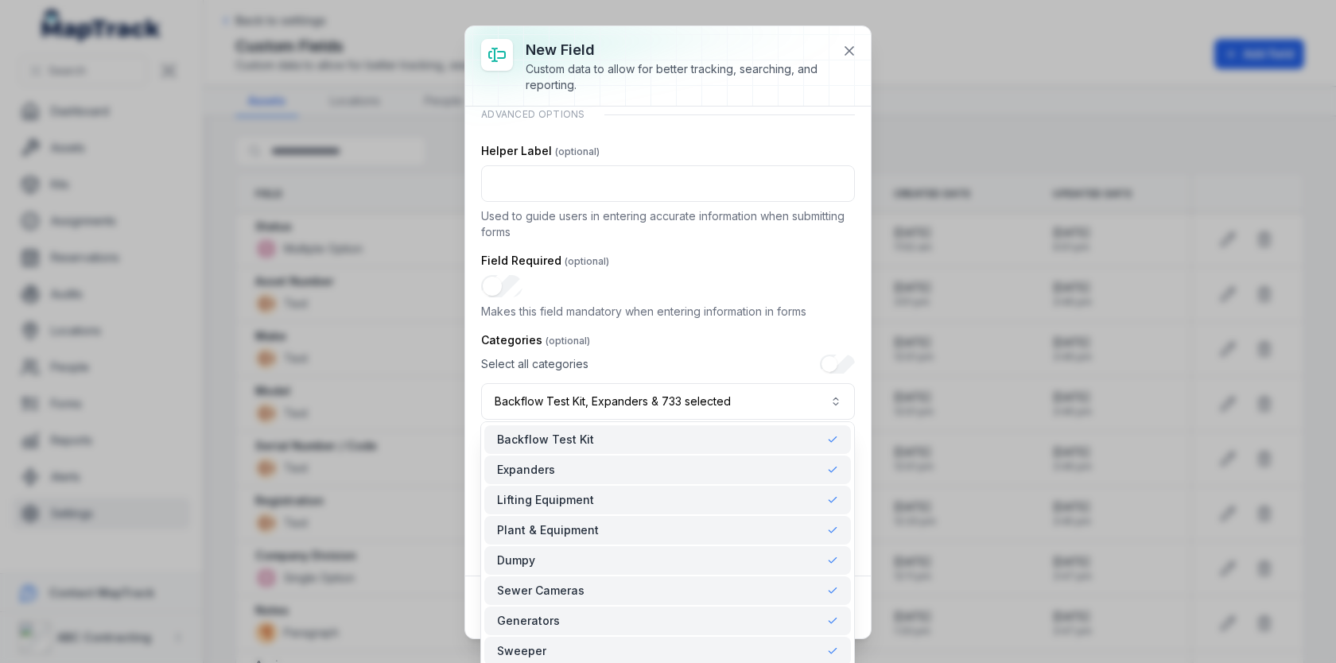
click at [779, 366] on div "Select all categories Backflow Test Kit, Expanders & 733 selected" at bounding box center [668, 387] width 374 height 65
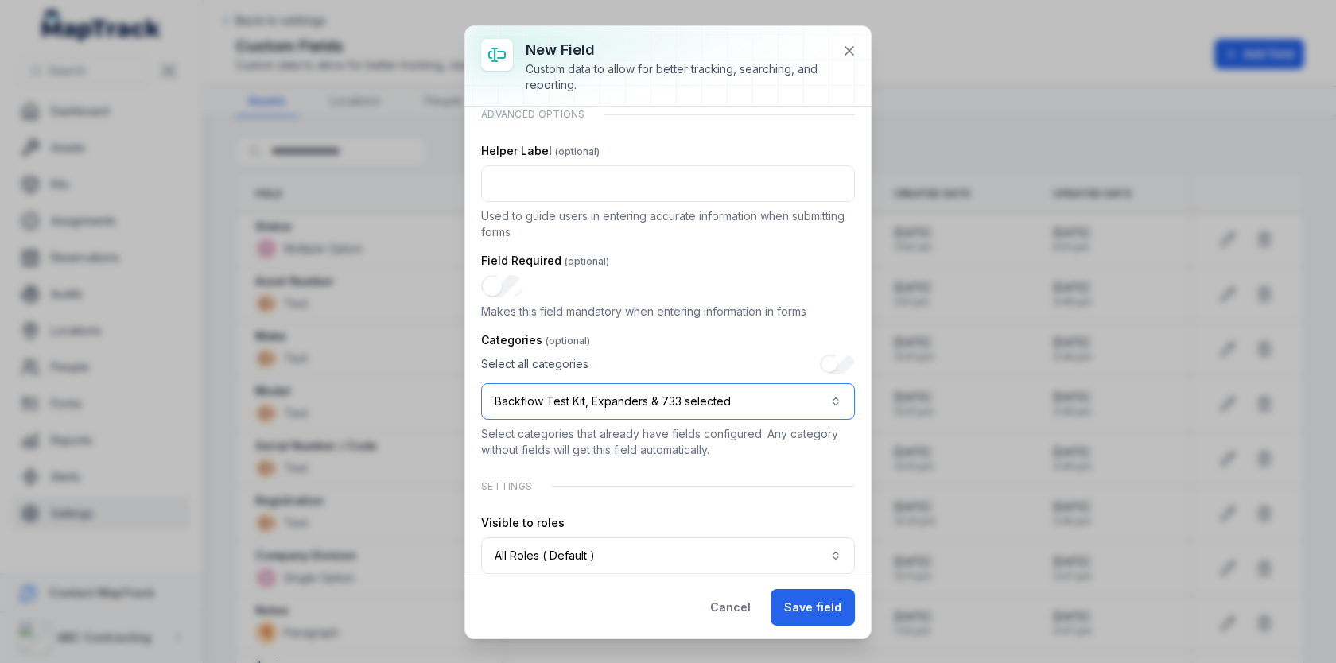
click at [739, 386] on button "Backflow Test Kit, Expanders & 733 selected" at bounding box center [668, 401] width 374 height 37
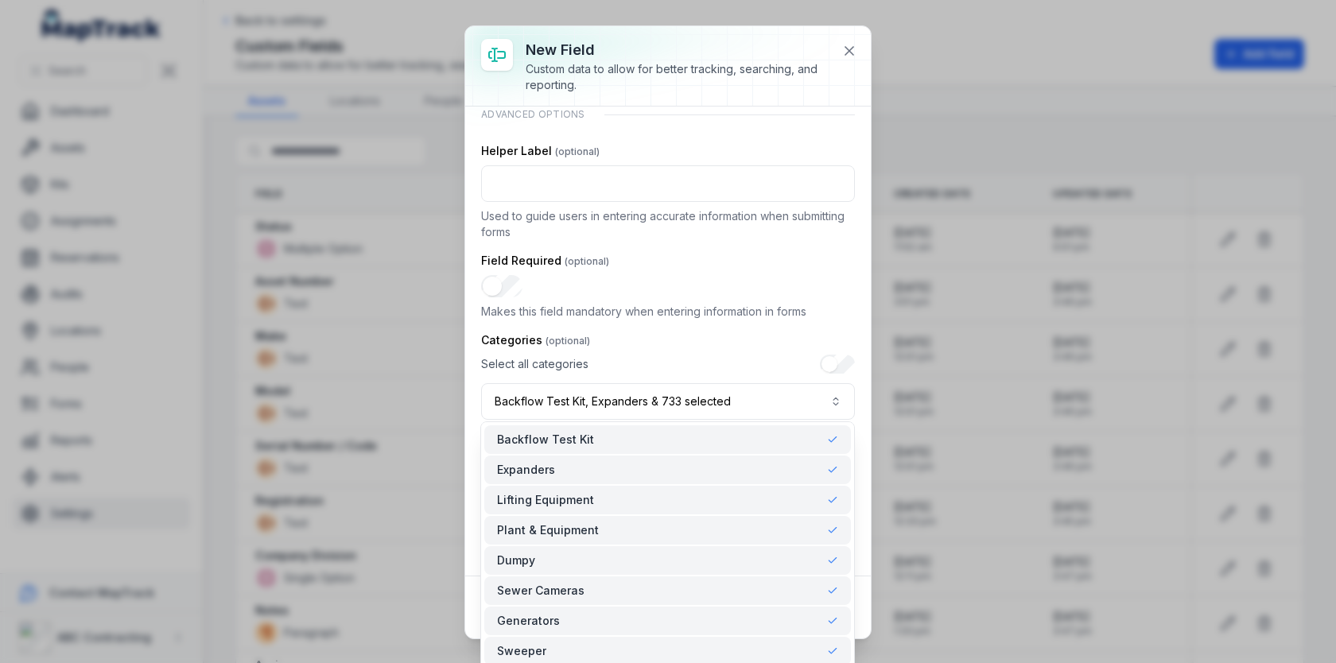
click at [841, 367] on div "Select all categories Backflow Test Kit, Expanders & 733 selected" at bounding box center [668, 387] width 374 height 65
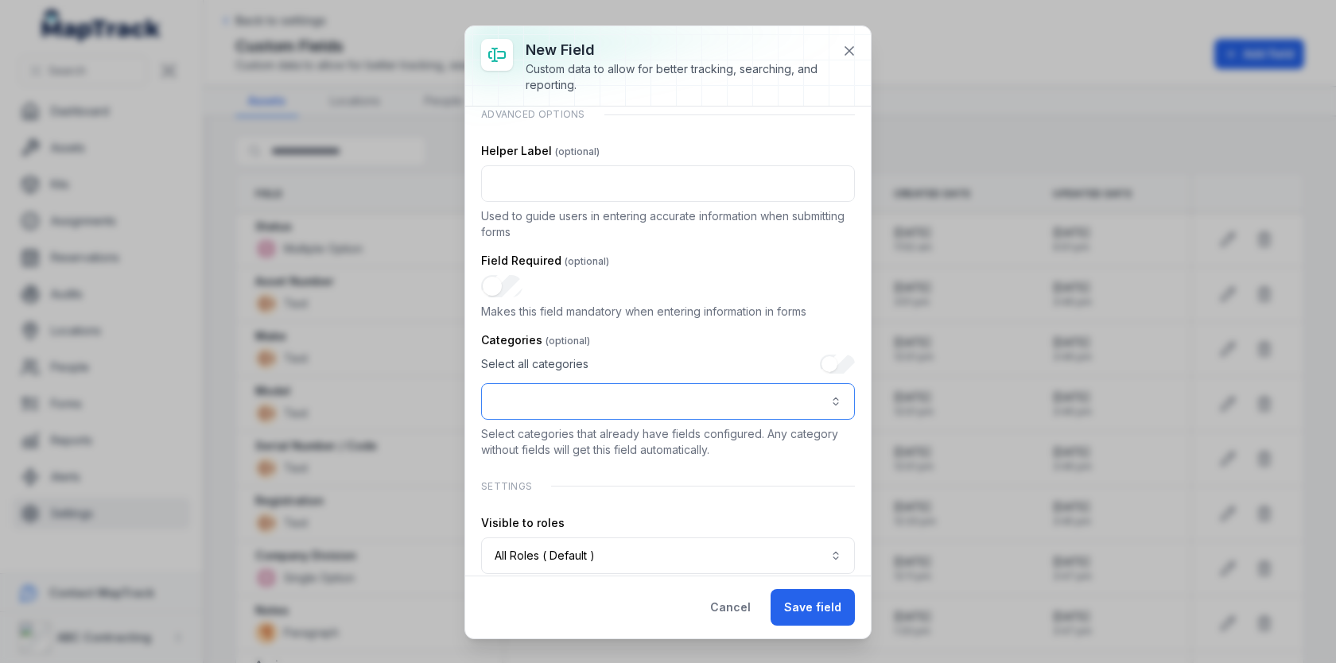
click at [815, 392] on button ":r4m:-form-item-label" at bounding box center [668, 401] width 374 height 37
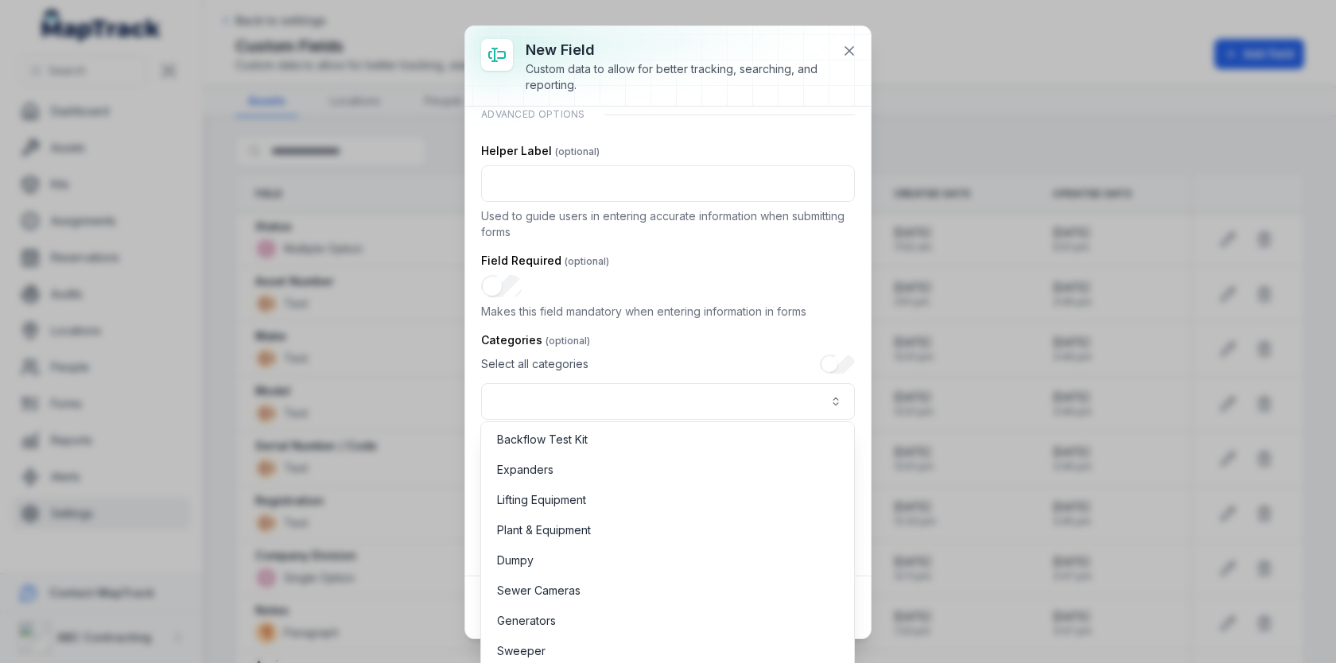
click at [799, 364] on div "Select all categories" at bounding box center [668, 387] width 374 height 65
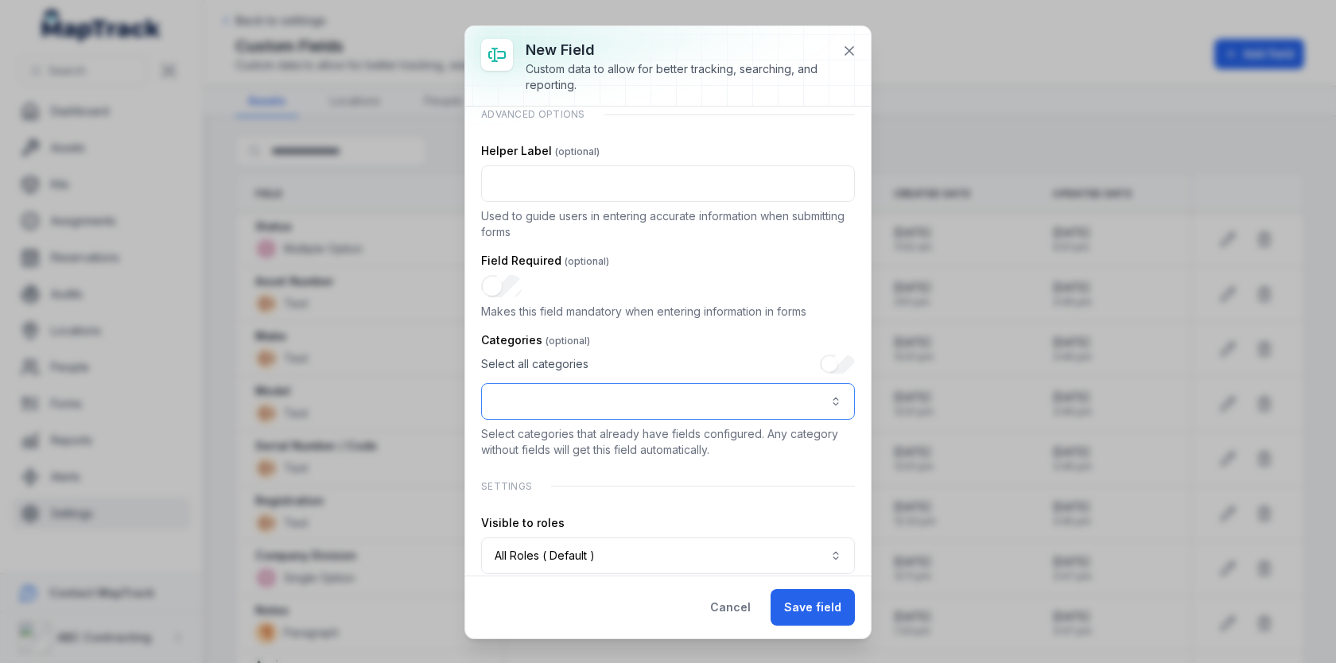
click at [776, 385] on button ":r4m:-form-item-label" at bounding box center [668, 401] width 374 height 37
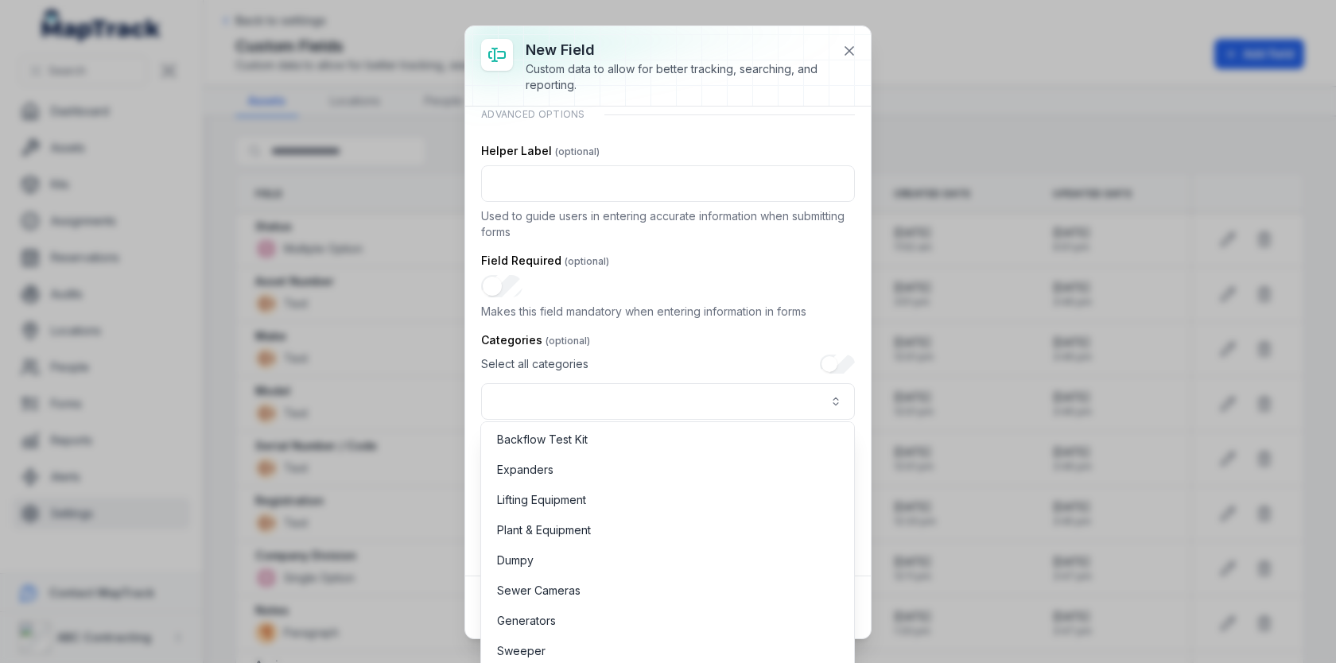
click at [721, 332] on div "Categories Select all categories Select categories that already have fields con…" at bounding box center [668, 395] width 374 height 126
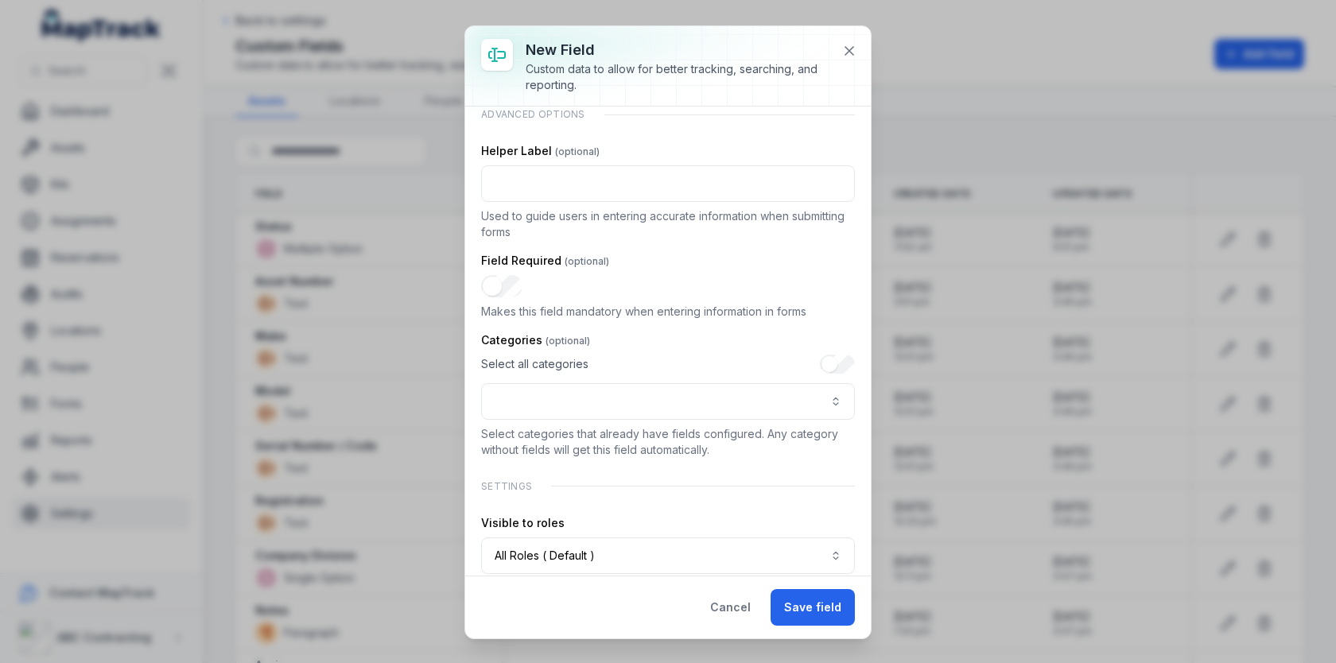
click at [632, 356] on div "Select all categories" at bounding box center [668, 364] width 374 height 19
click at [518, 363] on span "Select all categories" at bounding box center [534, 364] width 107 height 16
click at [742, 363] on div "Select all categories" at bounding box center [668, 364] width 374 height 19
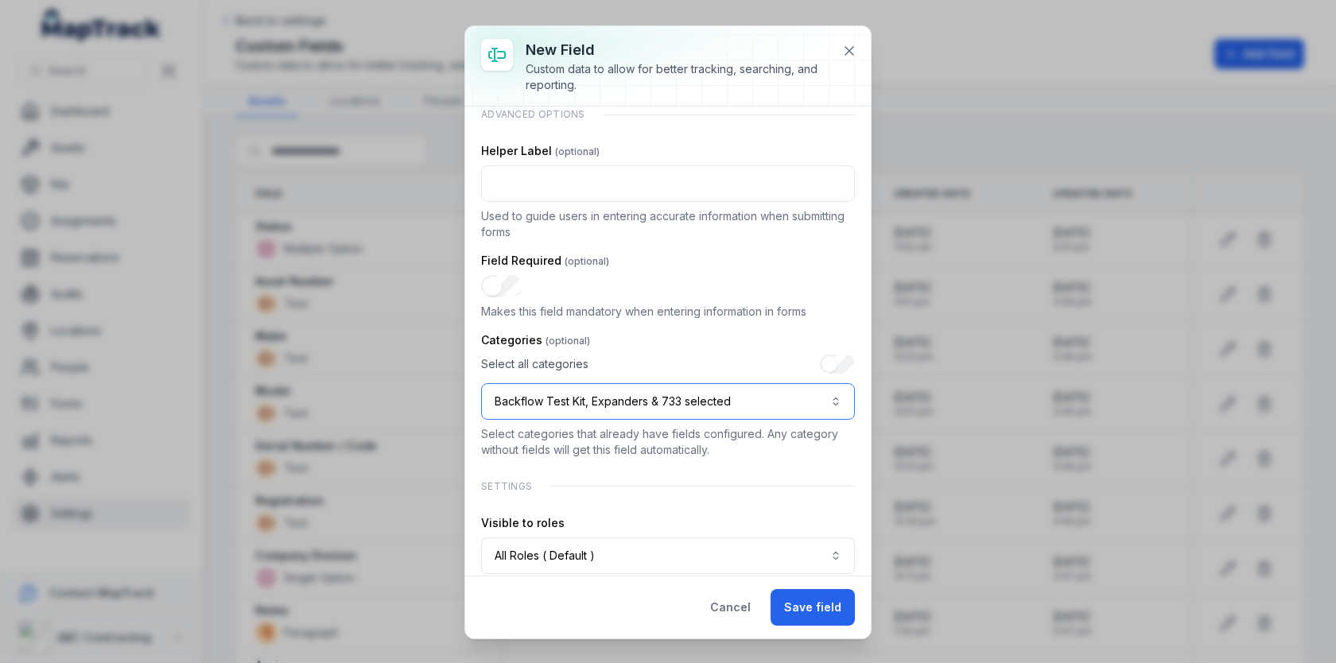
click at [774, 394] on button "Backflow Test Kit, Expanders & 733 selected" at bounding box center [668, 401] width 374 height 37
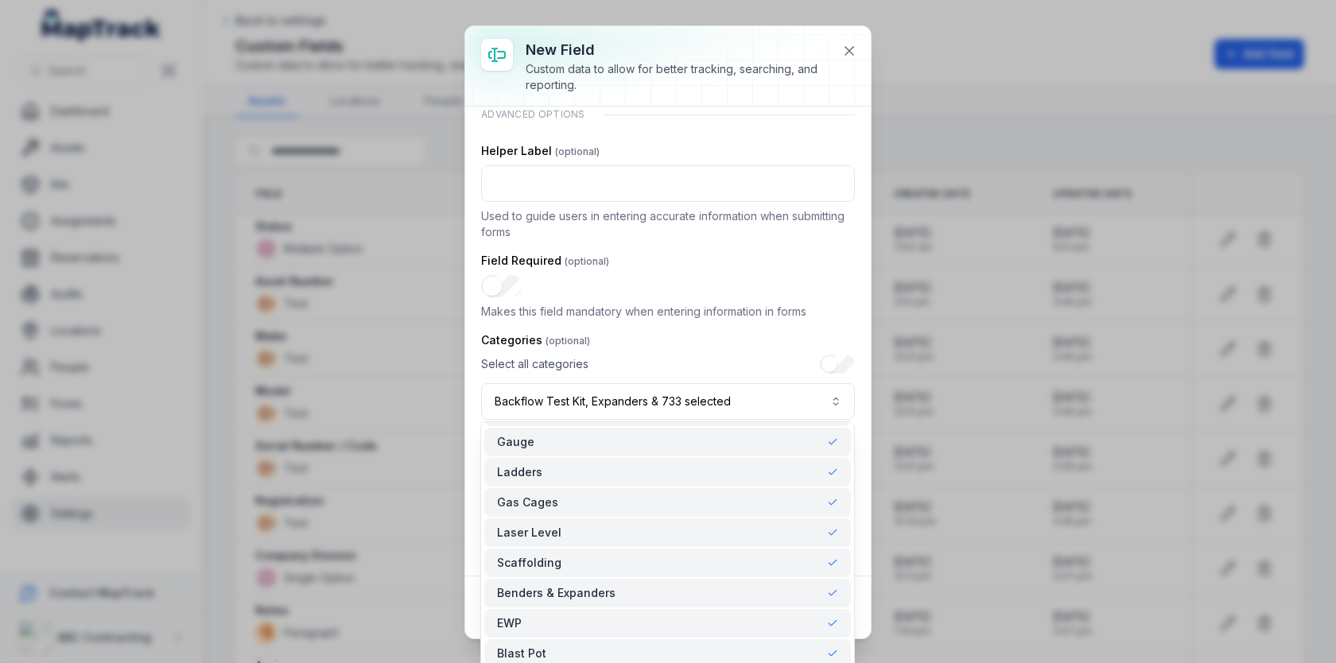
scroll to position [883, 0]
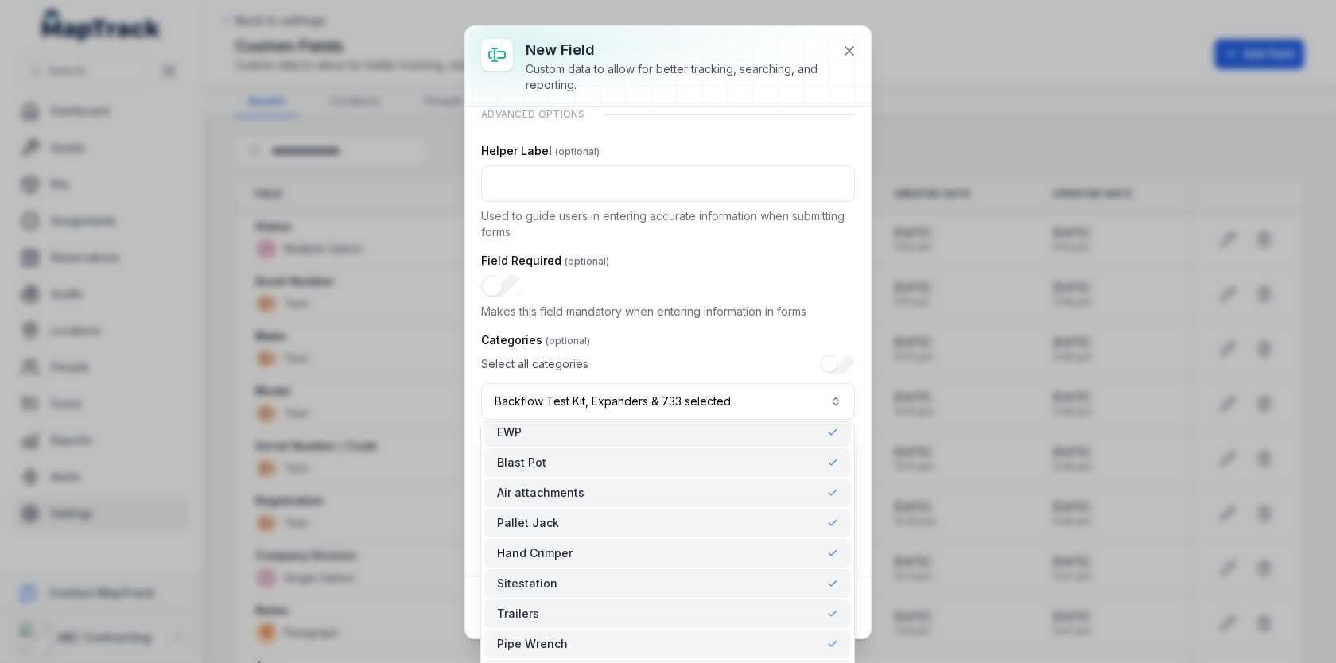
click at [753, 494] on div "Air attachments" at bounding box center [667, 493] width 341 height 16
click at [741, 536] on div "Pallet Jack" at bounding box center [667, 523] width 367 height 29
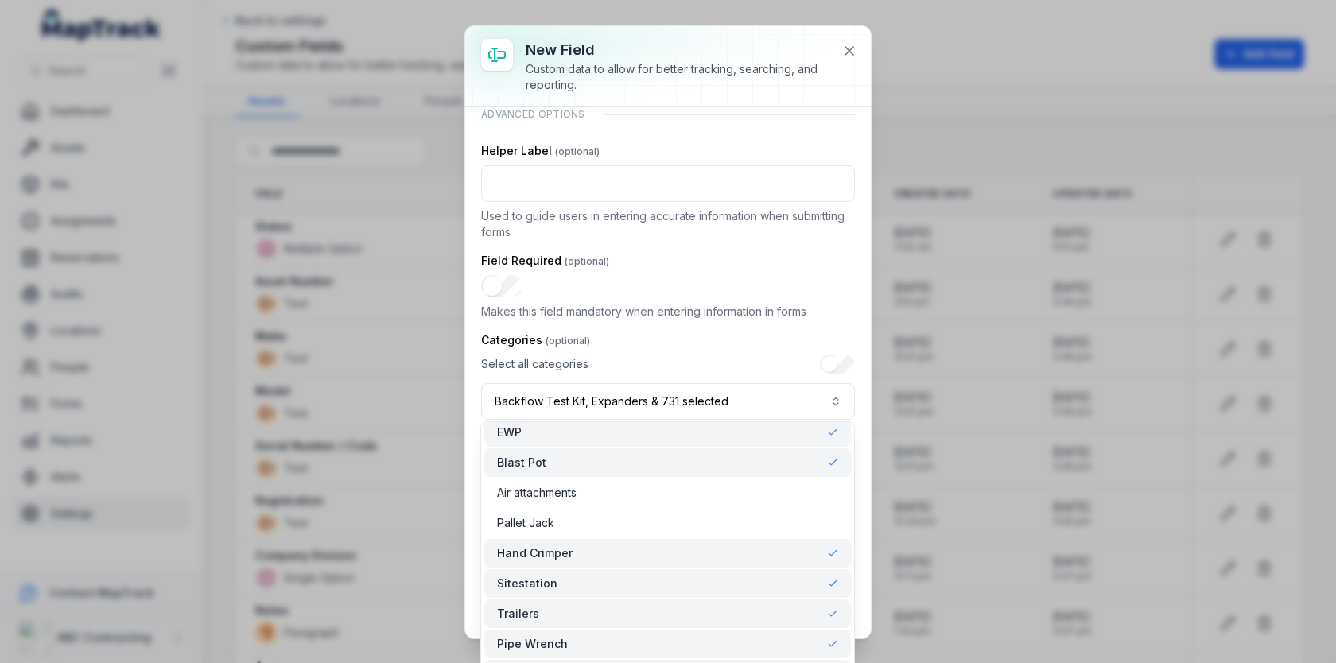
click at [739, 589] on div "Sitestation" at bounding box center [667, 584] width 341 height 16
click at [755, 548] on div "Hand Crimper" at bounding box center [667, 554] width 341 height 16
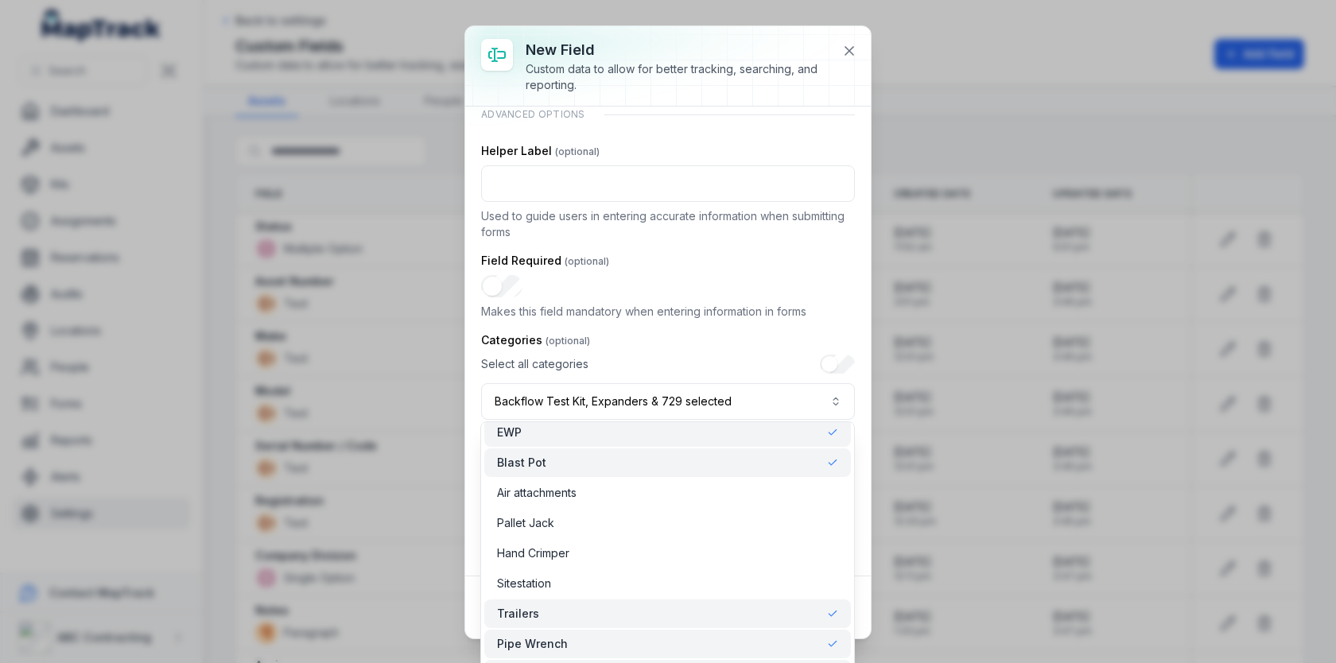
click at [785, 468] on div "Blast Pot" at bounding box center [667, 463] width 341 height 16
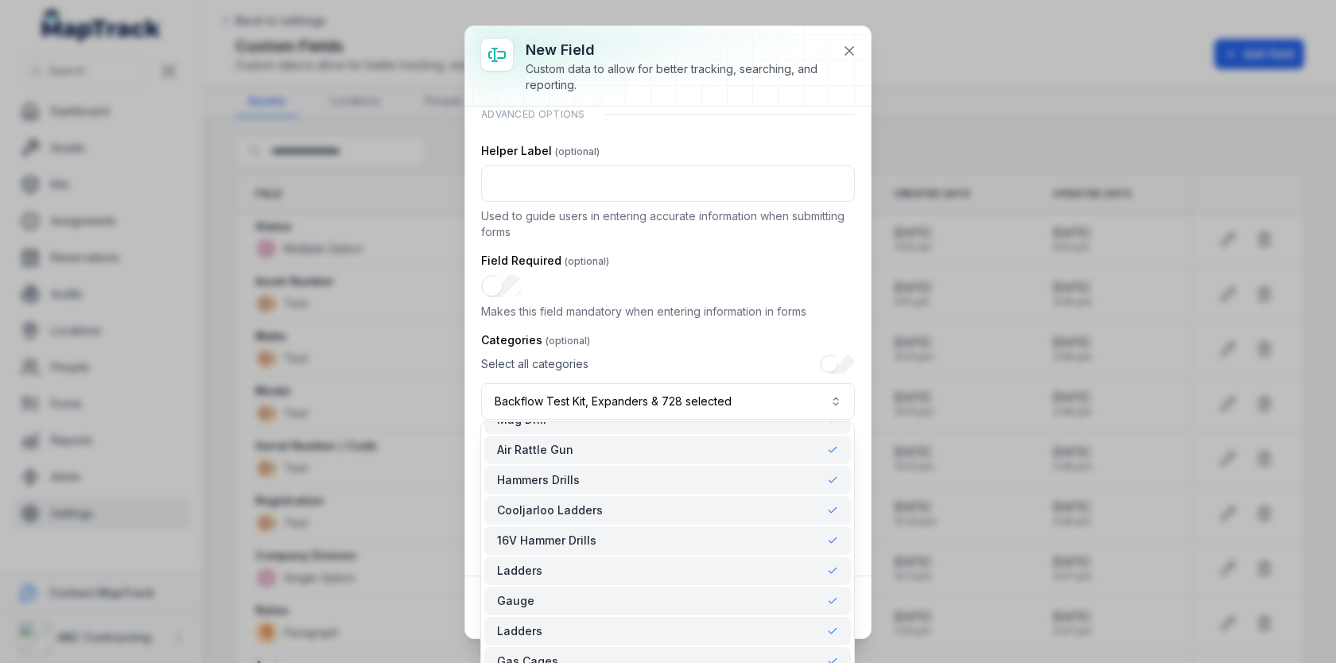
scroll to position [780, 0]
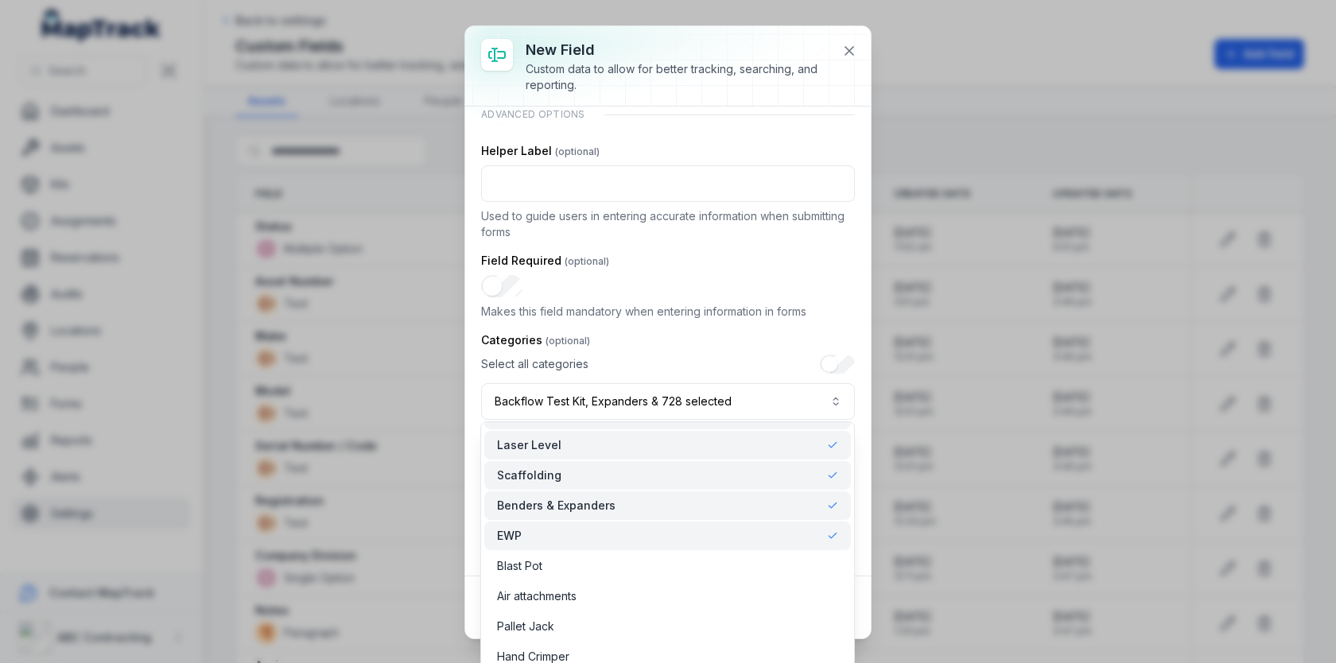
click at [773, 459] on div "Laser Level" at bounding box center [667, 445] width 367 height 29
click at [767, 475] on div "Scaffolding" at bounding box center [667, 476] width 341 height 16
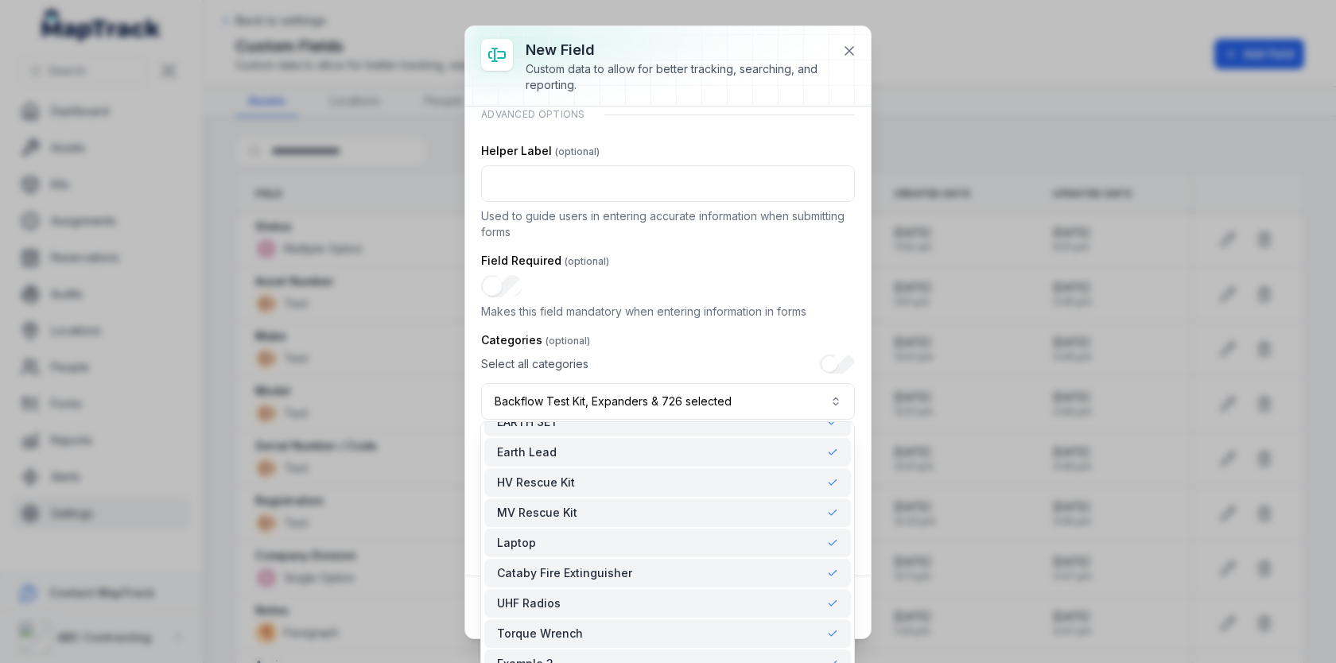
scroll to position [21960, 0]
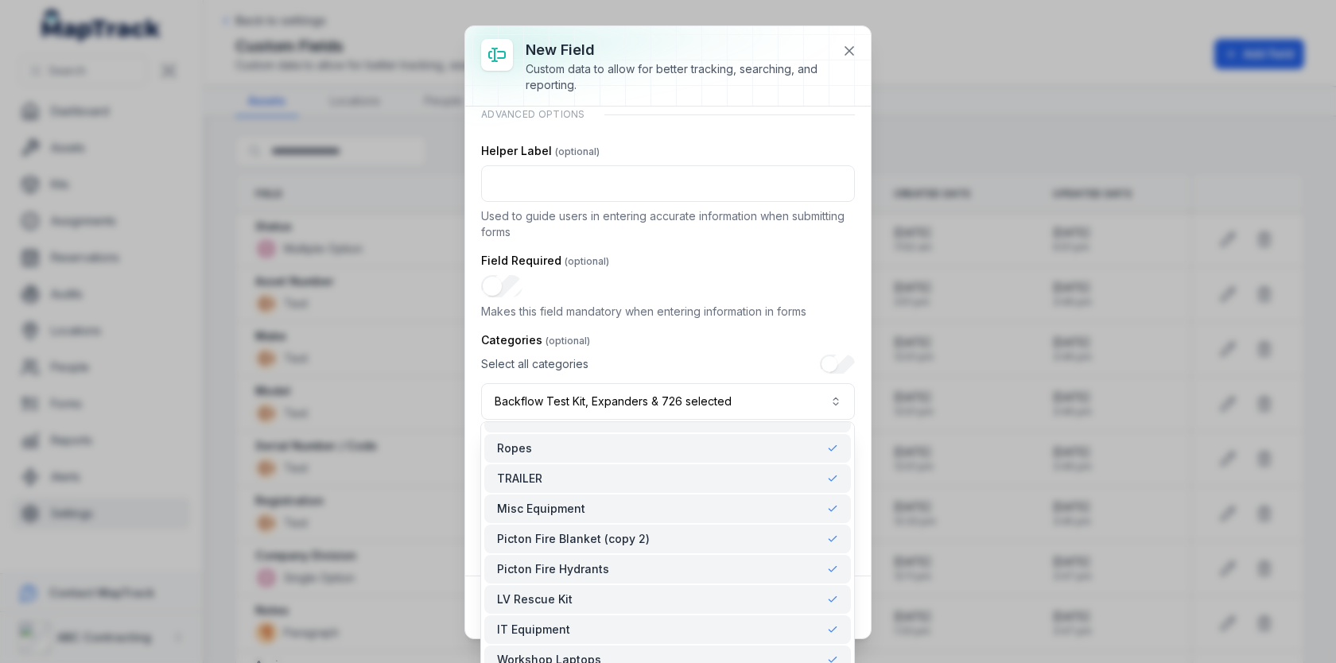
click at [855, 46] on div "**********" at bounding box center [668, 332] width 406 height 612
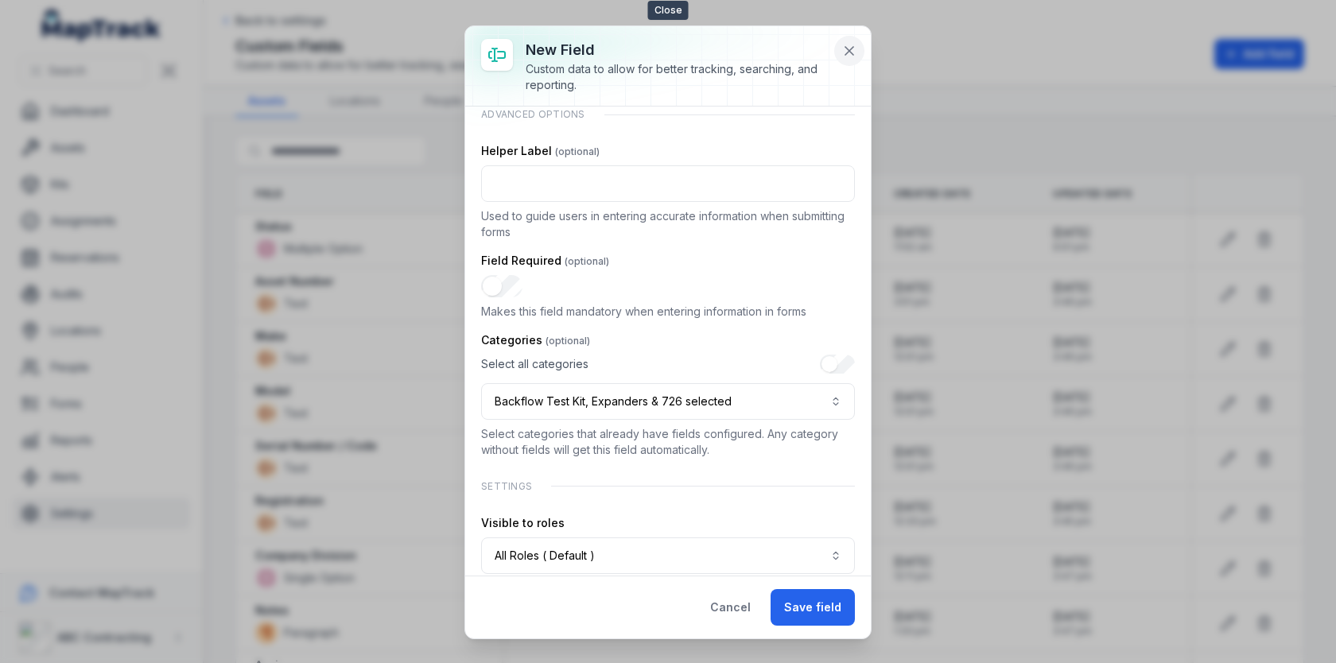
click at [855, 52] on icon at bounding box center [849, 51] width 16 height 16
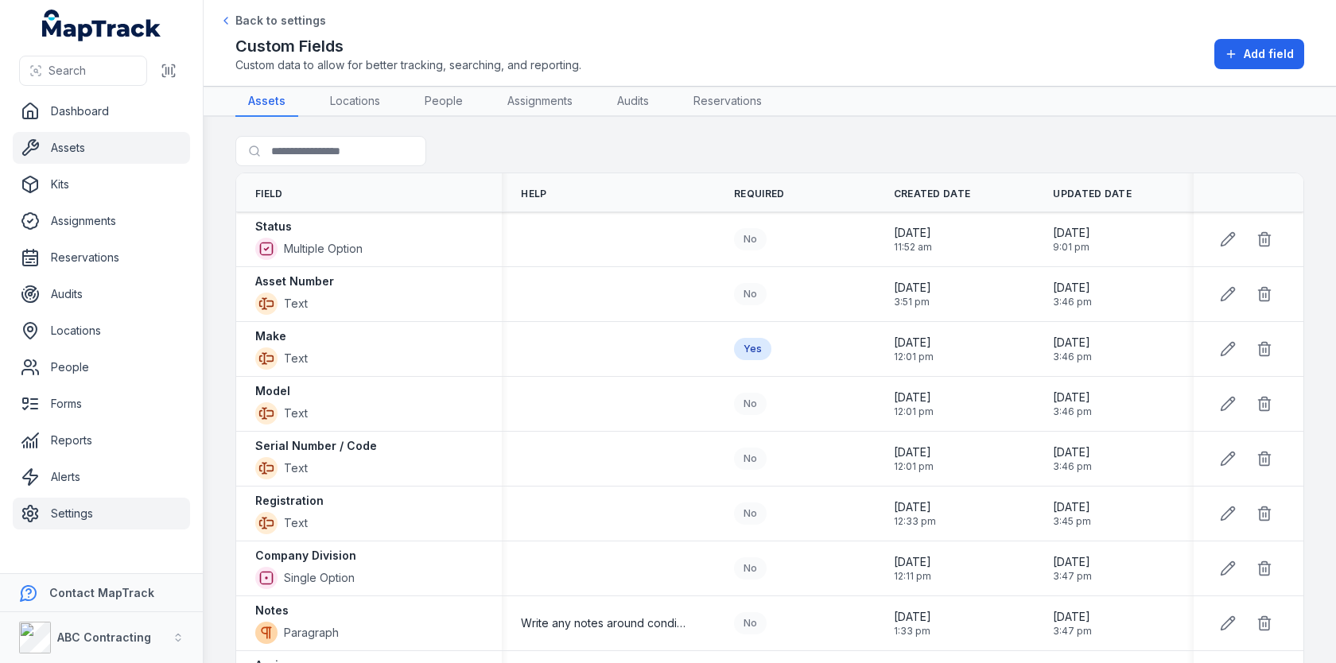
click at [91, 150] on link "Assets" at bounding box center [101, 148] width 177 height 32
click at [487, 156] on div at bounding box center [362, 151] width 254 height 30
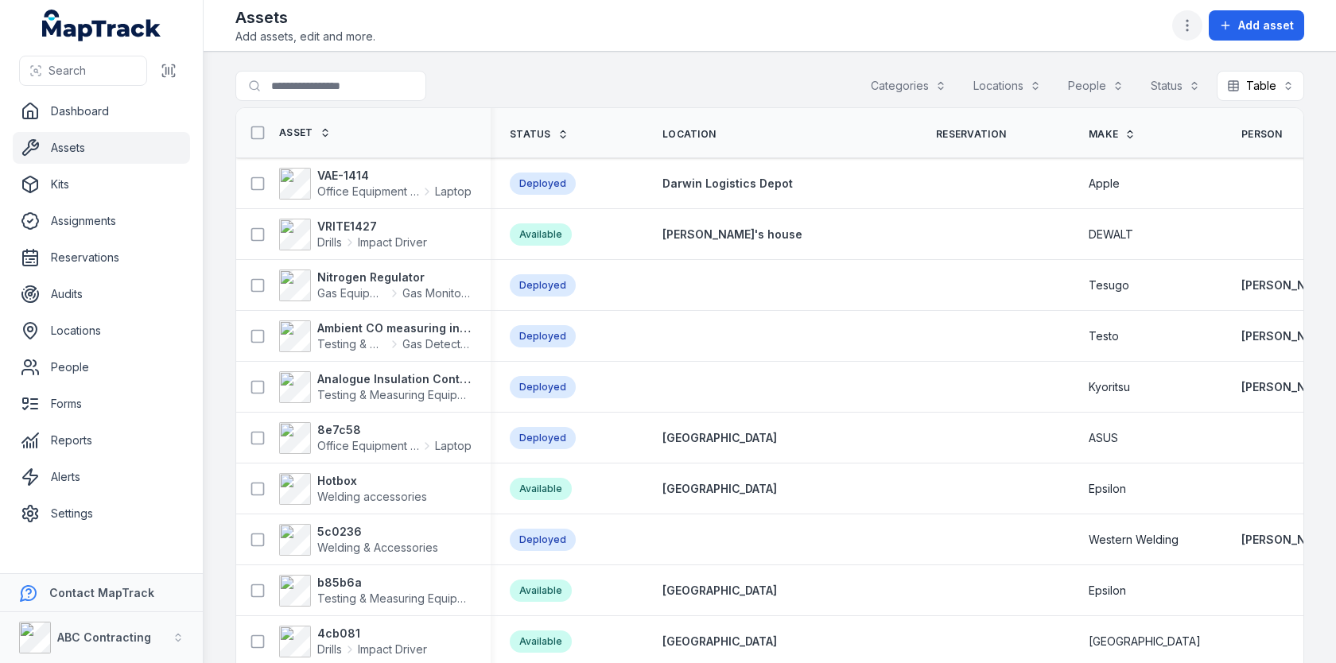
click at [1194, 32] on icon "button" at bounding box center [1187, 25] width 16 height 16
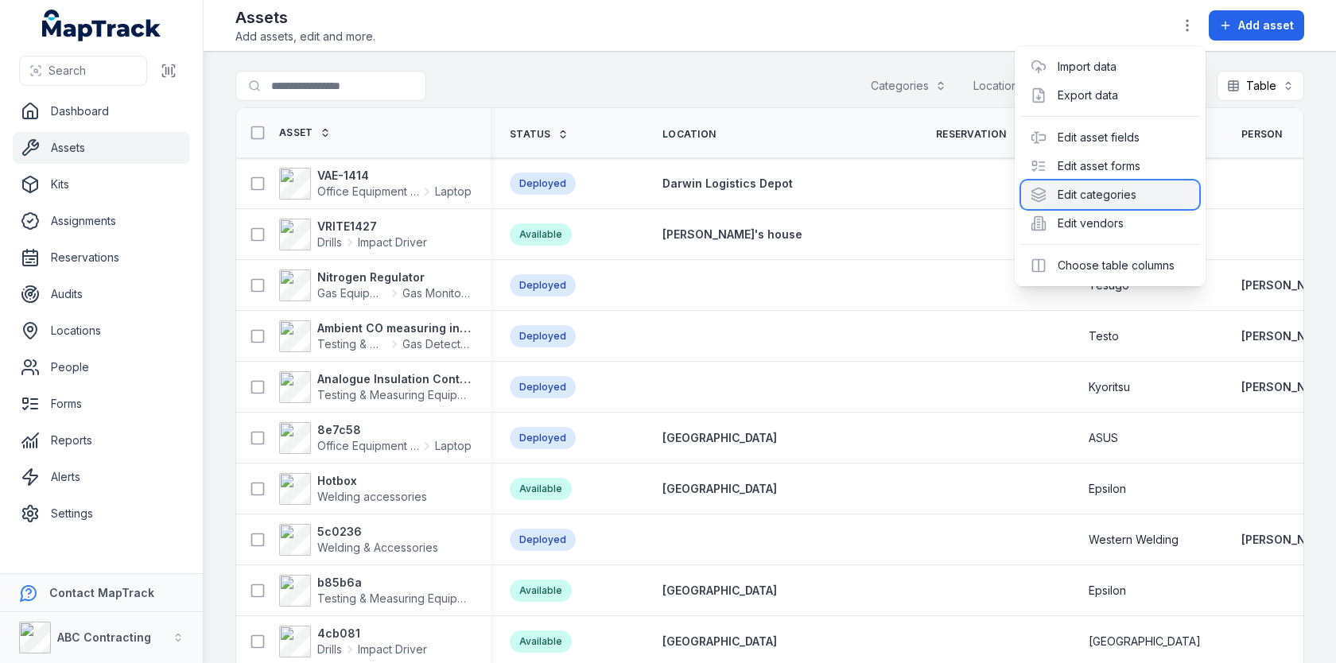
click at [1108, 199] on div "Edit categories" at bounding box center [1110, 195] width 178 height 29
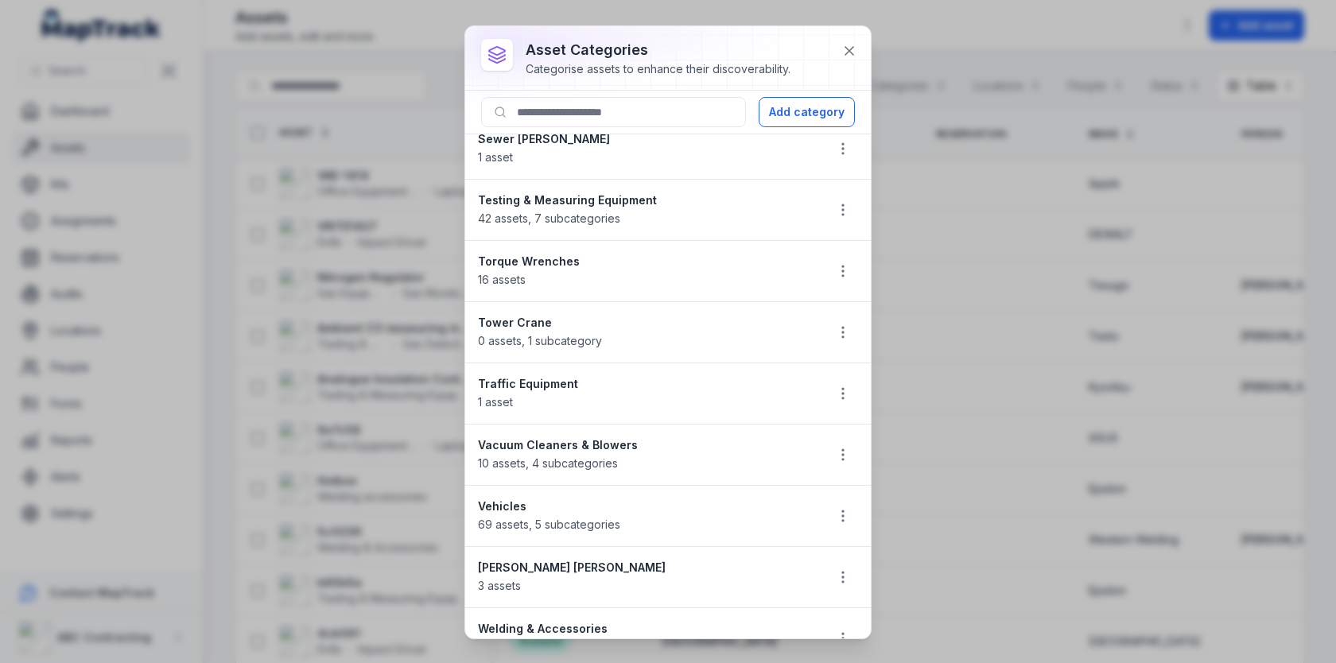
scroll to position [2277, 0]
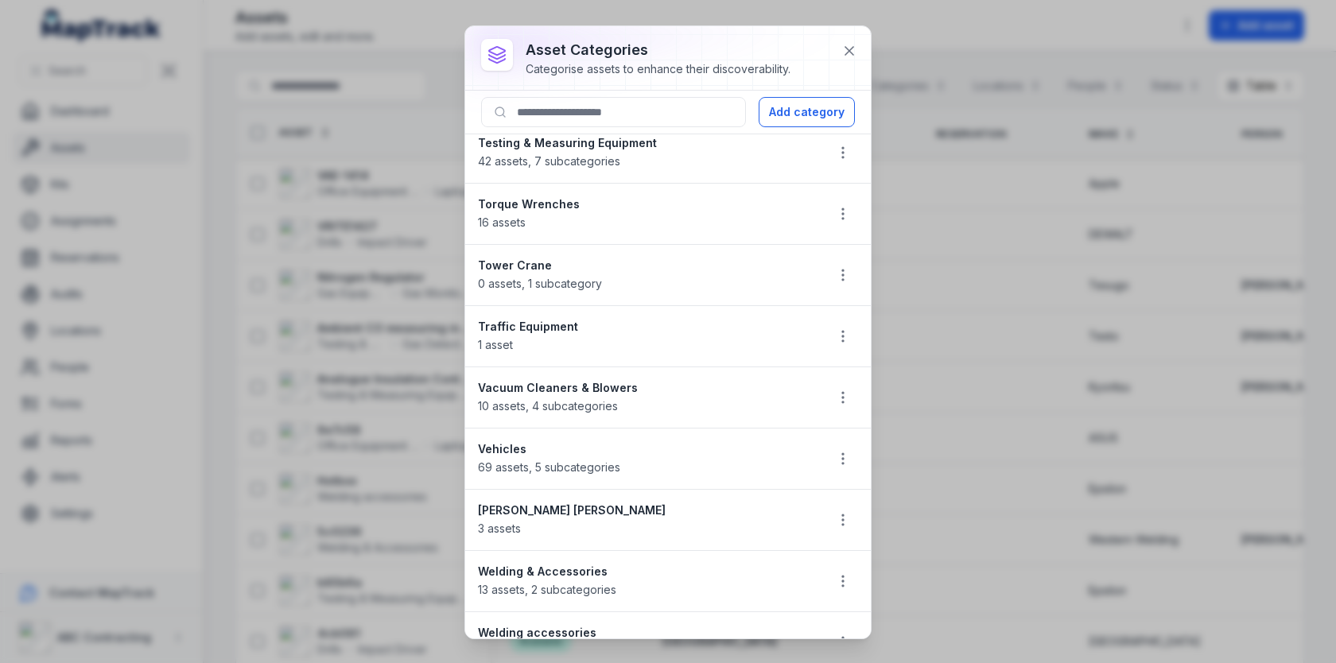
click at [560, 583] on span "13 assets , 2 subcategories" at bounding box center [547, 590] width 138 height 14
click at [613, 460] on span "69 assets , 5 subcategories" at bounding box center [549, 467] width 142 height 14
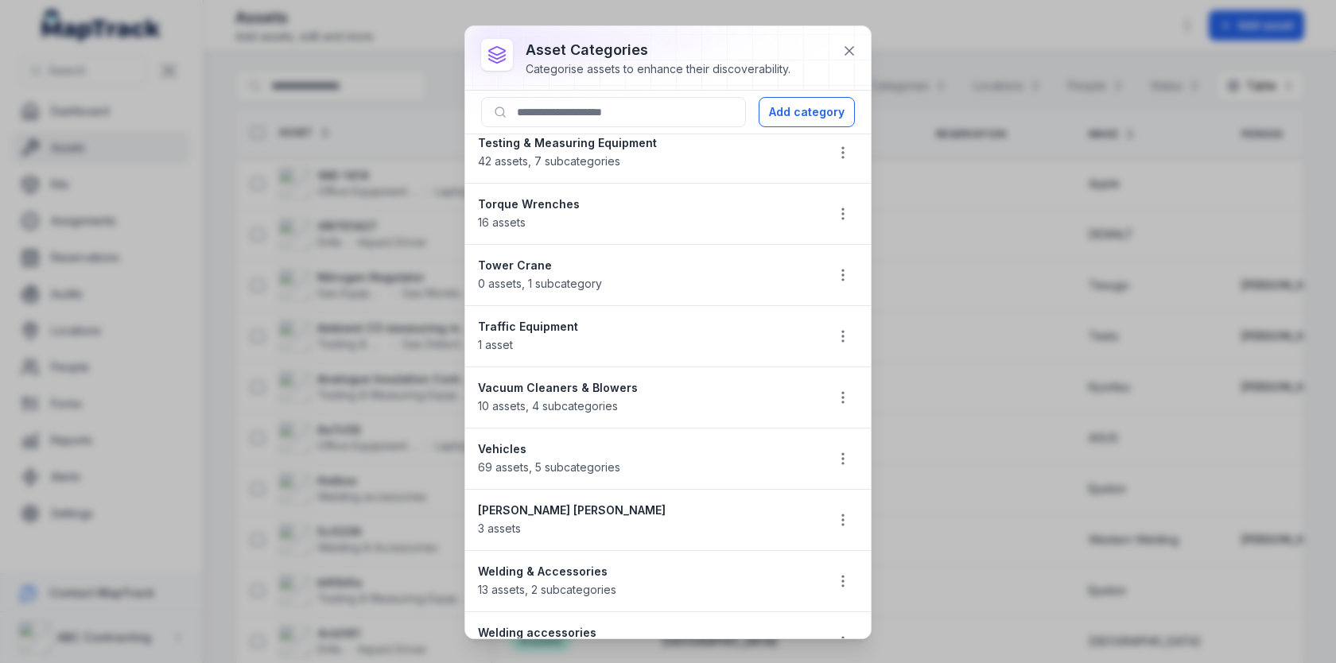
click at [623, 380] on div "Vacuum Cleaners & Blowers 10 assets , 4 subcategories" at bounding box center [645, 397] width 334 height 35
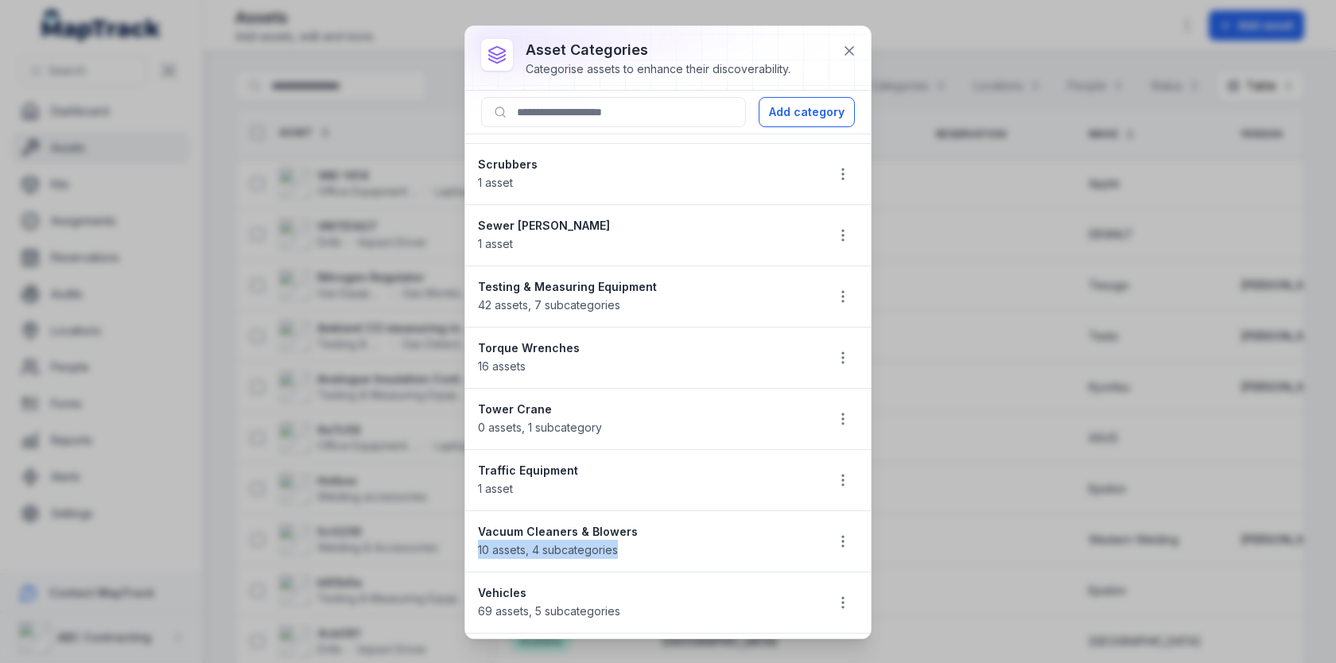
scroll to position [2128, 0]
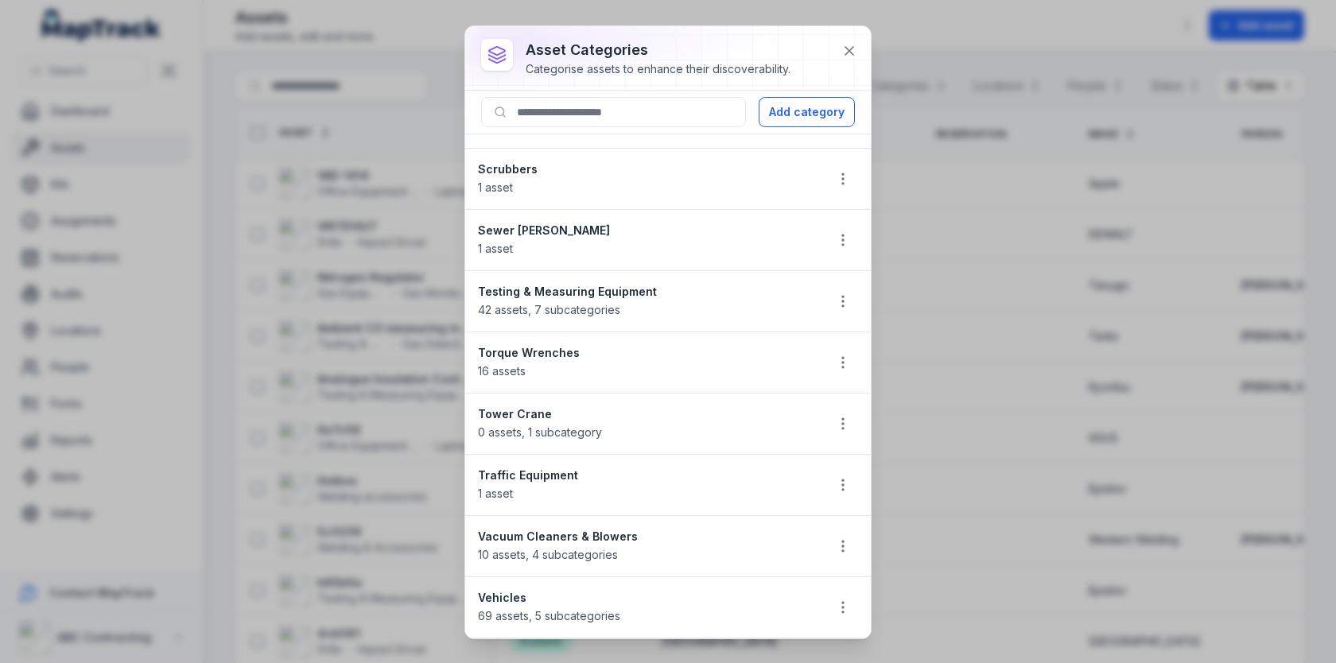
click at [596, 303] on span "42 assets , 7 subcategories" at bounding box center [549, 310] width 142 height 14
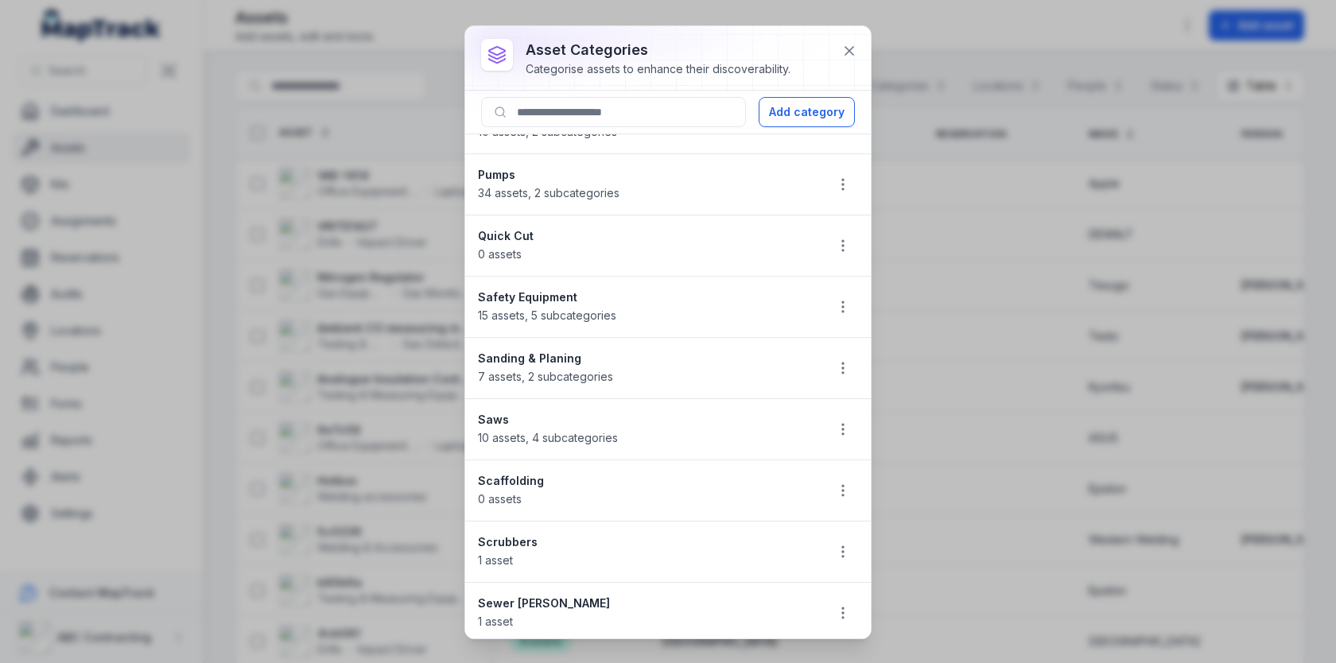
scroll to position [1753, 0]
click at [540, 433] on span "10 assets , 4 subcategories" at bounding box center [548, 440] width 140 height 14
click at [581, 371] on span "7 assets , 2 subcategories" at bounding box center [545, 378] width 135 height 14
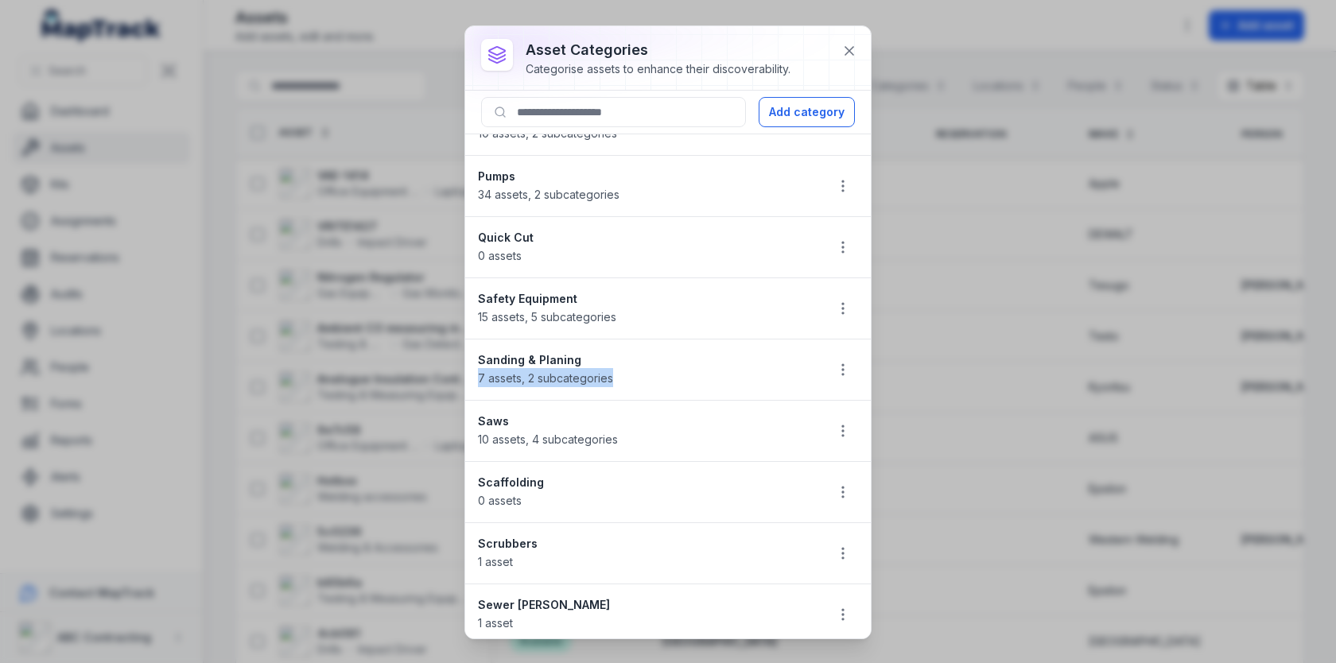
click at [581, 371] on span "7 assets , 2 subcategories" at bounding box center [545, 378] width 135 height 14
click at [616, 352] on strong "Sanding & Planing" at bounding box center [645, 360] width 334 height 16
click at [849, 66] on div at bounding box center [668, 58] width 406 height 64
click at [849, 52] on icon at bounding box center [849, 51] width 16 height 16
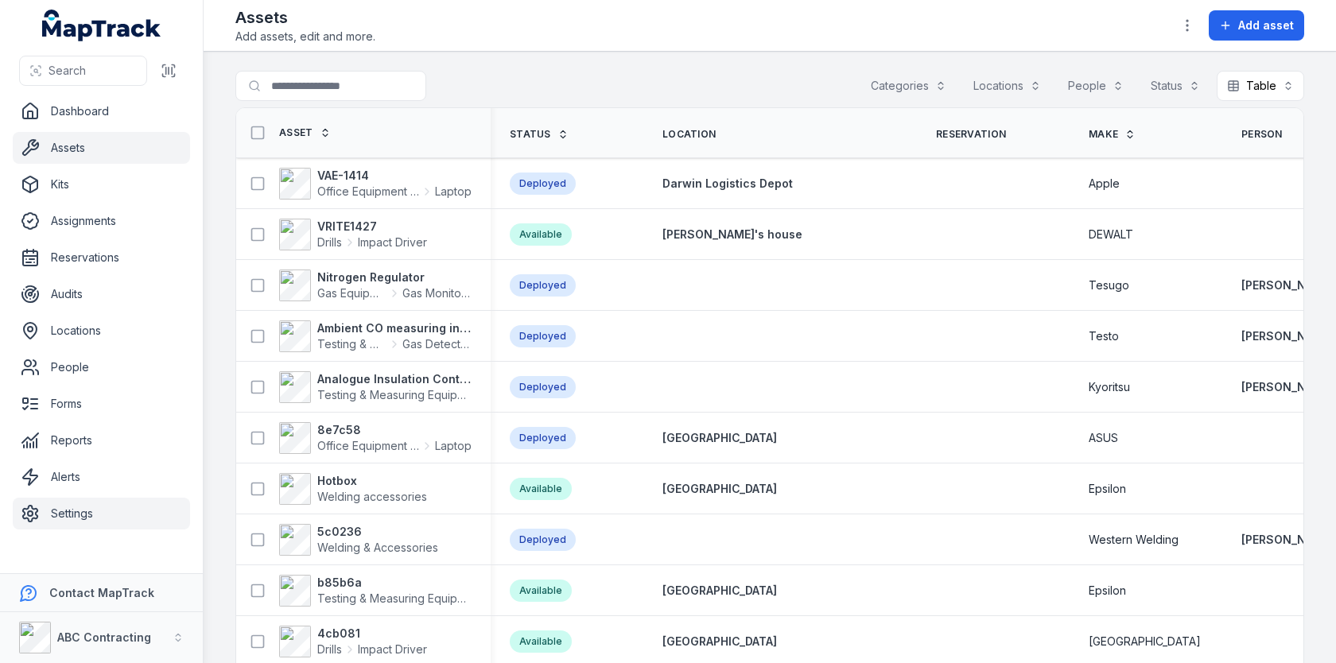
click at [79, 509] on link "Settings" at bounding box center [101, 514] width 177 height 32
click at [212, 390] on main "Search for assets Categories Locations People Status Table ***** Asset Status L…" at bounding box center [770, 358] width 1132 height 612
